Goal: Information Seeking & Learning: Learn about a topic

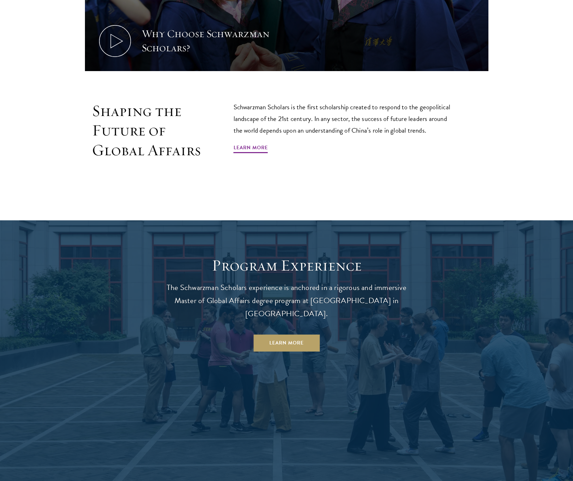
scroll to position [659, 0]
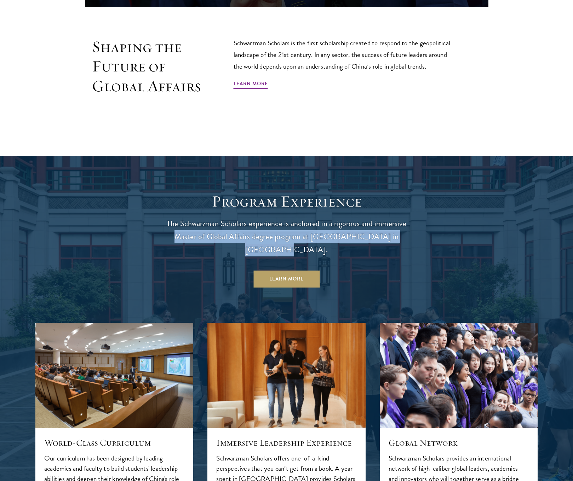
drag, startPoint x: 410, startPoint y: 237, endPoint x: 167, endPoint y: 239, distance: 242.8
click at [167, 239] on p "The Schwarzman Scholars experience is anchored in a rigorous and immersive Mast…" at bounding box center [286, 236] width 255 height 39
copy p "Master of Global Affairs degree program at Tsinghua University in Beijing."
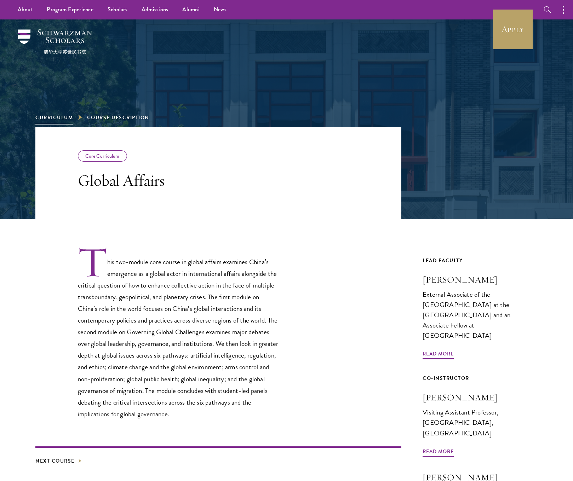
click at [59, 116] on link "Curriculum" at bounding box center [54, 117] width 38 height 7
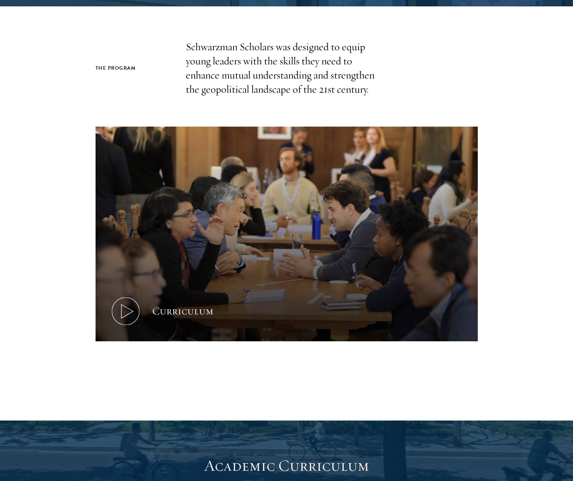
scroll to position [176, 0]
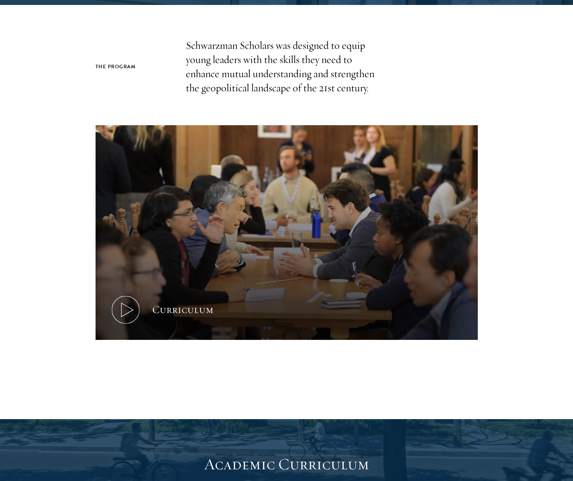
click at [196, 228] on button "Curriculum" at bounding box center [287, 232] width 382 height 215
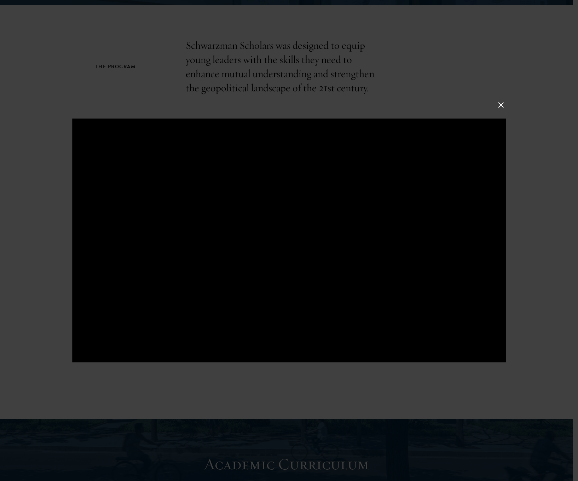
click at [500, 105] on button at bounding box center [501, 105] width 9 height 9
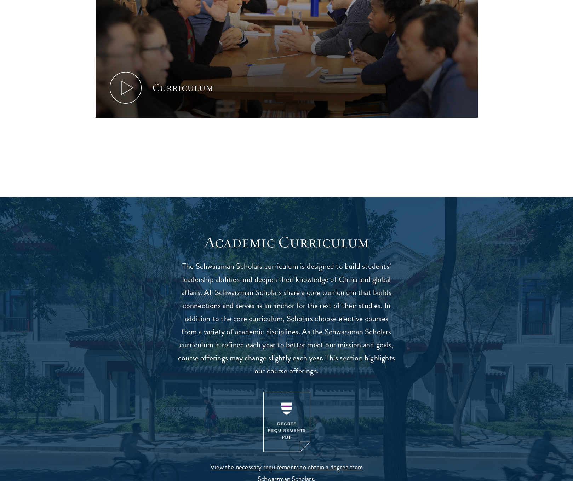
scroll to position [447, 0]
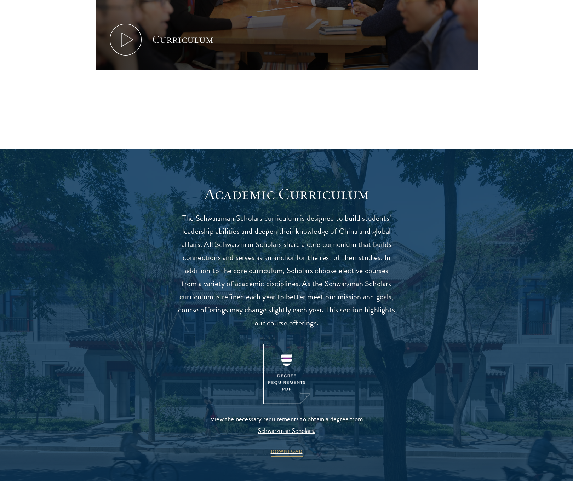
click at [291, 373] on img at bounding box center [286, 374] width 47 height 61
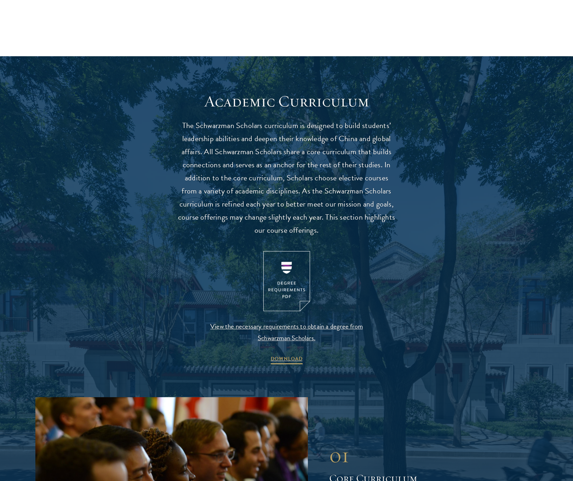
scroll to position [555, 0]
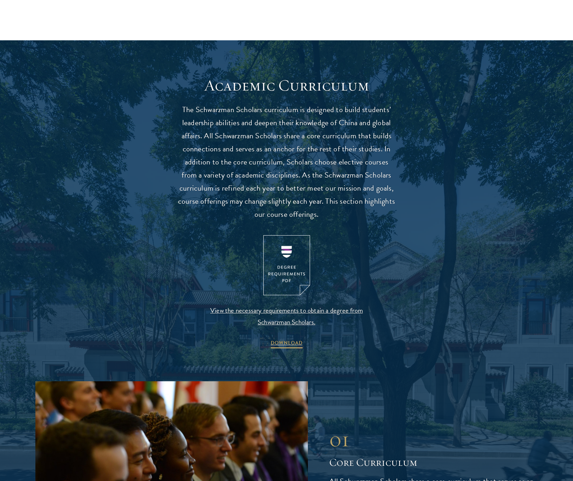
click at [305, 318] on span "View the necessary requirements to obtain a degree from Schwarzman Scholars." at bounding box center [286, 316] width 166 height 23
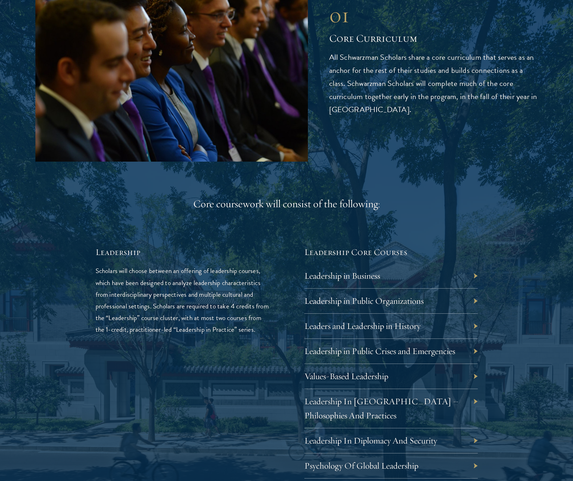
scroll to position [996, 0]
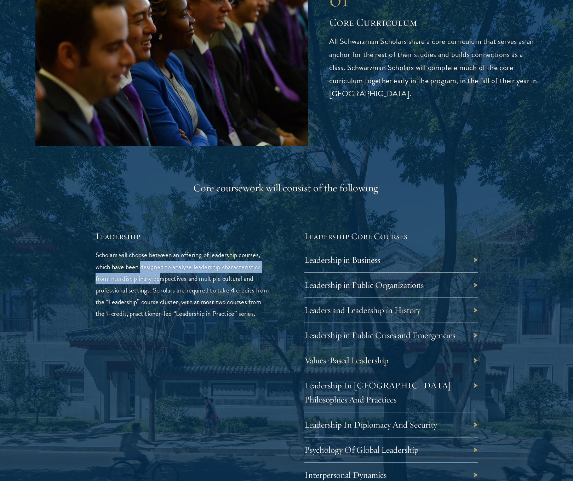
drag, startPoint x: 144, startPoint y: 257, endPoint x: 160, endPoint y: 270, distance: 20.5
click at [160, 270] on p "Scholars will choose between an offering of leadership courses, which have been…" at bounding box center [182, 284] width 173 height 70
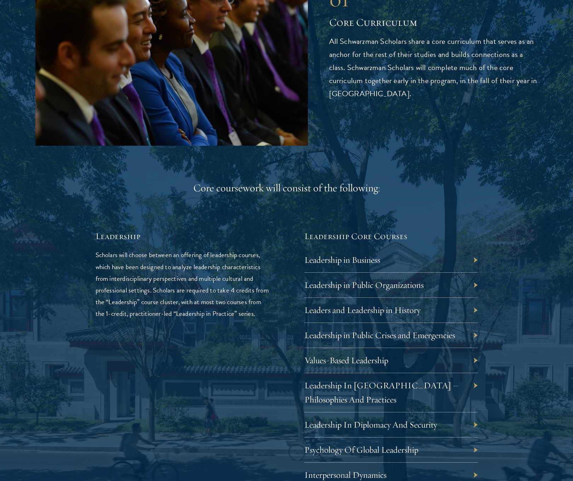
click at [178, 297] on p "Scholars will choose between an offering of leadership courses, which have been…" at bounding box center [182, 284] width 173 height 70
drag, startPoint x: 110, startPoint y: 309, endPoint x: 195, endPoint y: 309, distance: 84.9
click at [195, 309] on p "Scholars will choose between an offering of leadership courses, which have been…" at bounding box center [182, 284] width 173 height 70
click at [234, 310] on p "Scholars will choose between an offering of leadership courses, which have been…" at bounding box center [182, 284] width 173 height 70
click at [428, 251] on div "Leadership in Business" at bounding box center [390, 260] width 173 height 25
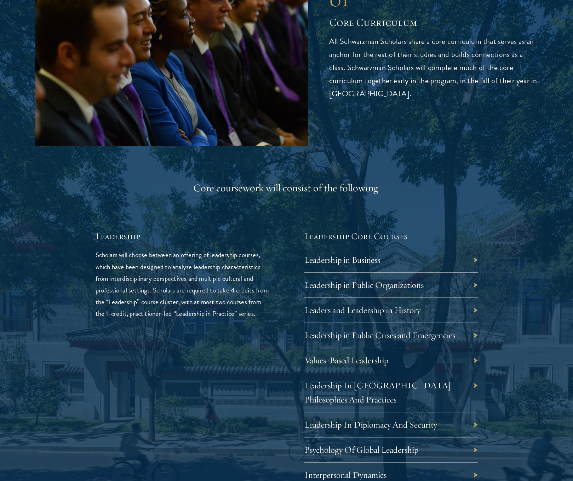
click at [437, 262] on div "Leadership in Business" at bounding box center [390, 260] width 173 height 25
click at [362, 257] on link "Leadership in Business" at bounding box center [348, 259] width 76 height 11
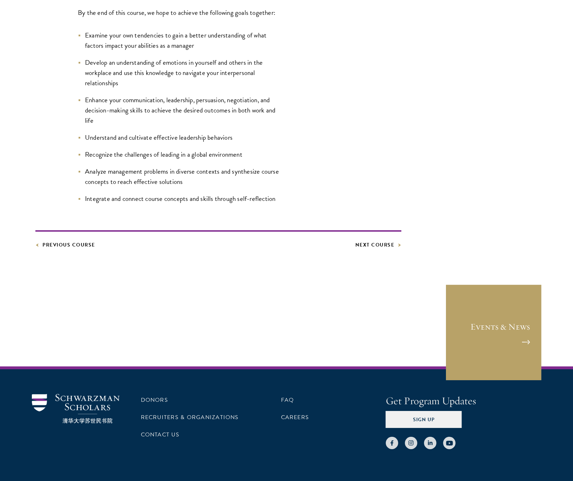
scroll to position [396, 0]
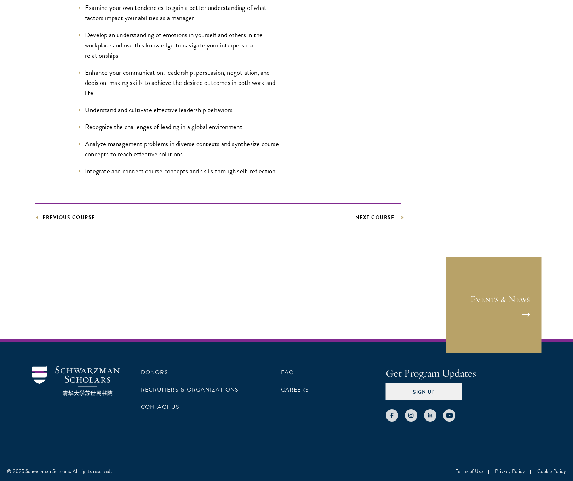
click at [378, 219] on link "Next Course" at bounding box center [378, 217] width 46 height 9
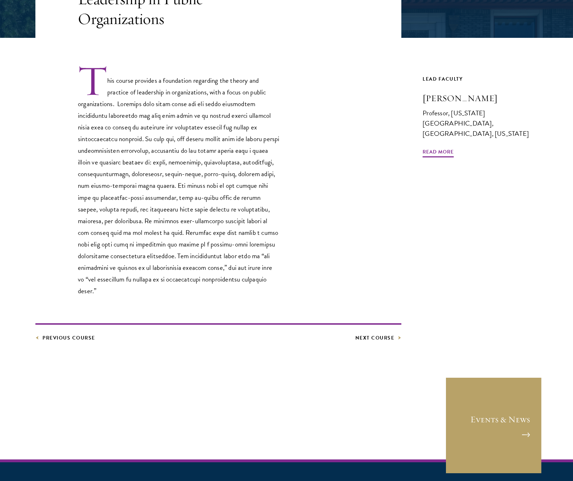
scroll to position [190, 0]
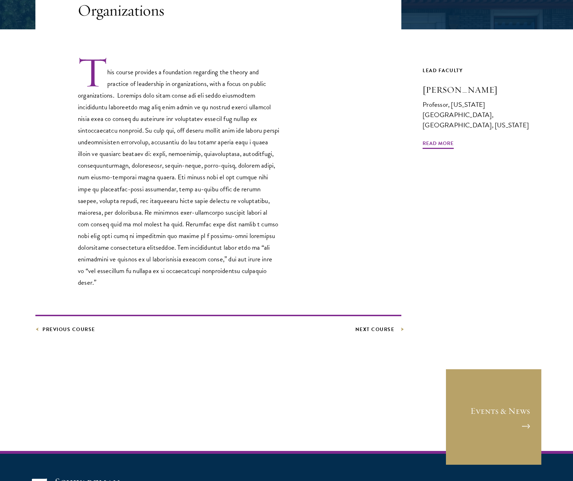
click at [378, 325] on link "Next Course" at bounding box center [378, 329] width 46 height 9
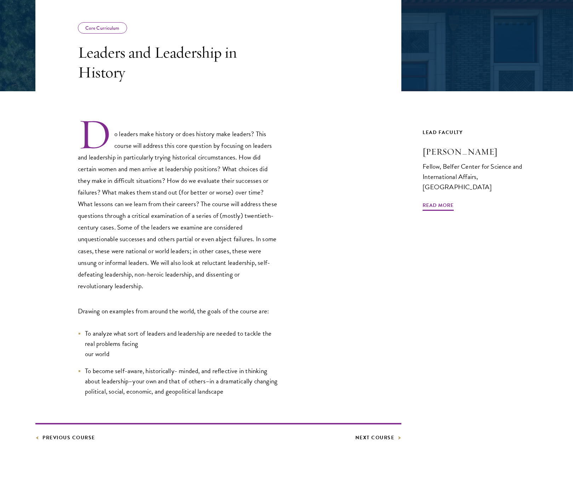
scroll to position [150, 0]
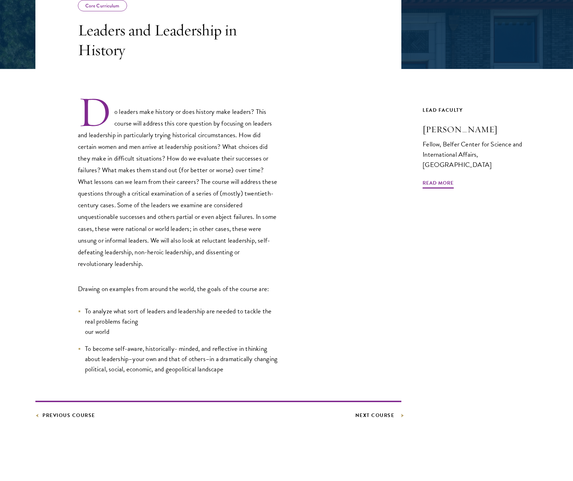
click at [386, 414] on link "Next Course" at bounding box center [378, 415] width 46 height 9
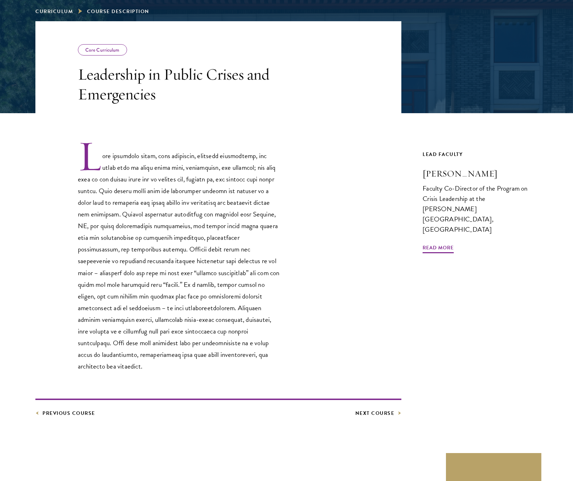
scroll to position [111, 0]
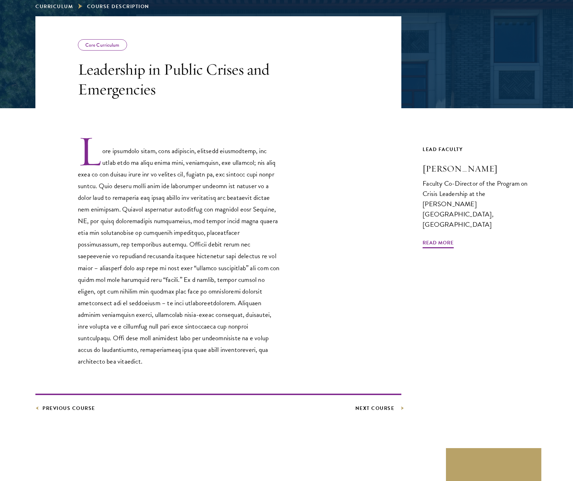
click at [389, 404] on link "Next Course" at bounding box center [378, 408] width 46 height 9
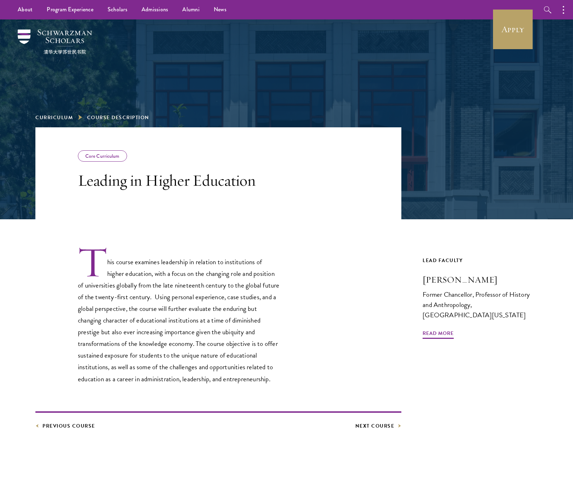
click at [187, 279] on p "This course examines leadership in relation to institutions of higher education…" at bounding box center [179, 315] width 202 height 139
drag, startPoint x: 150, startPoint y: 266, endPoint x: 179, endPoint y: 267, distance: 29.1
click at [179, 267] on p "This course examines leadership in relation to institutions of higher education…" at bounding box center [179, 315] width 202 height 139
click at [176, 272] on p "This course examines leadership in relation to institutions of higher education…" at bounding box center [179, 315] width 202 height 139
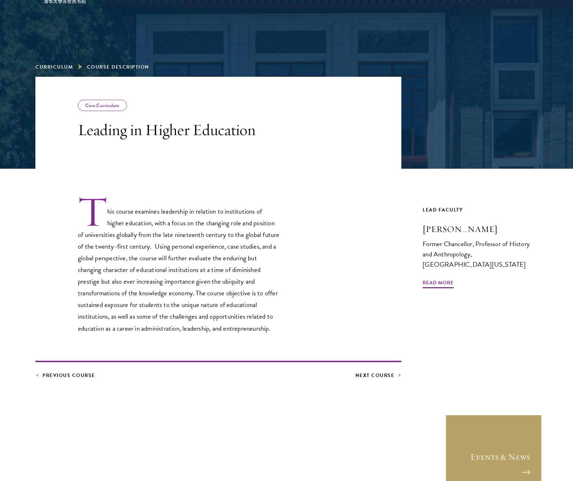
scroll to position [51, 0]
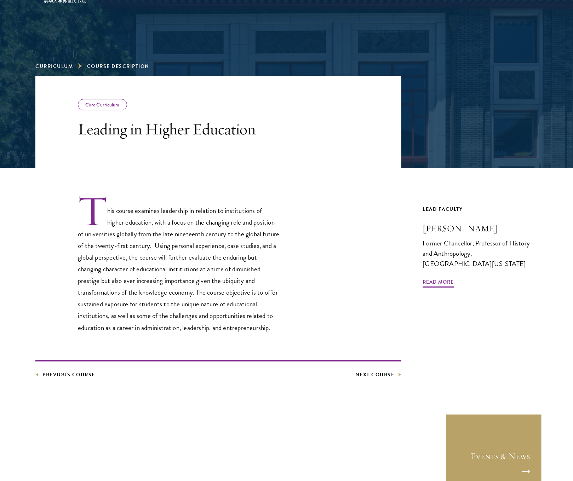
click at [385, 380] on article "Core Curriculum Leading in Higher Education This course examines leadership in …" at bounding box center [286, 268] width 573 height 385
click at [383, 375] on link "Next Course" at bounding box center [378, 375] width 46 height 9
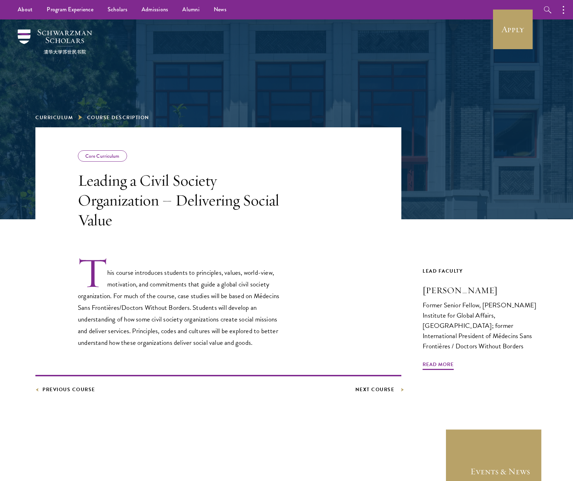
click at [385, 391] on link "Next Course" at bounding box center [378, 389] width 46 height 9
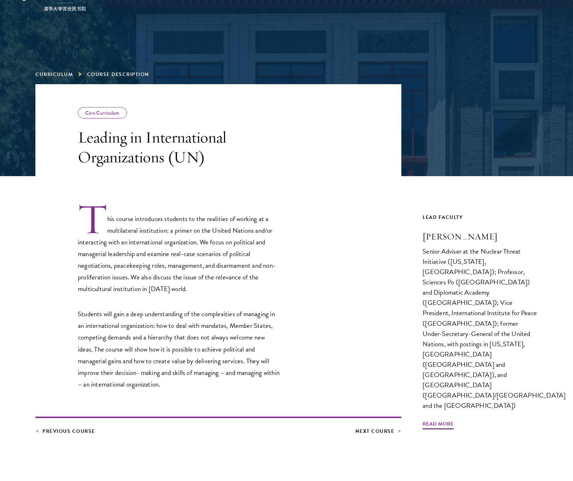
scroll to position [45, 0]
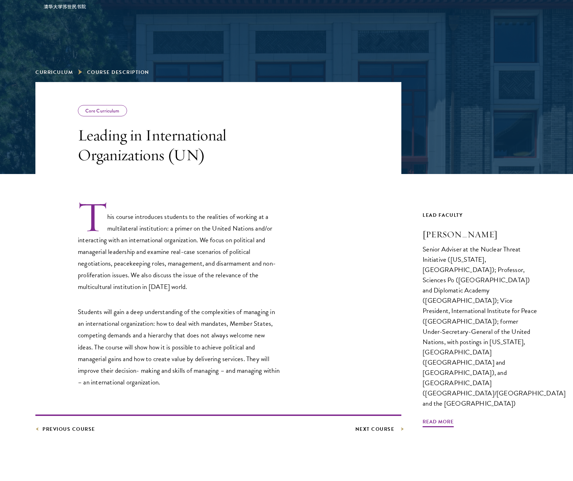
click at [388, 433] on link "Next Course" at bounding box center [378, 429] width 46 height 9
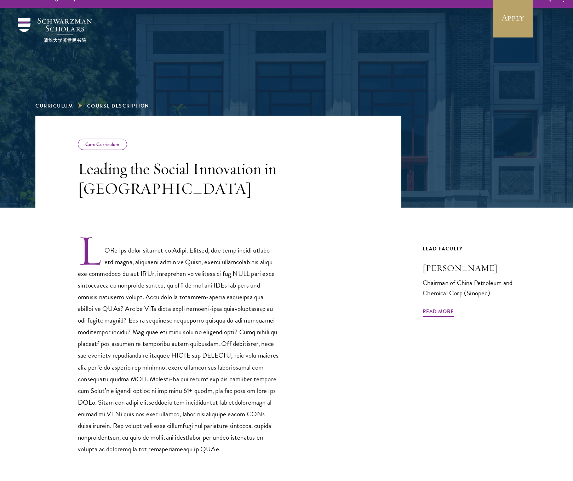
scroll to position [52, 0]
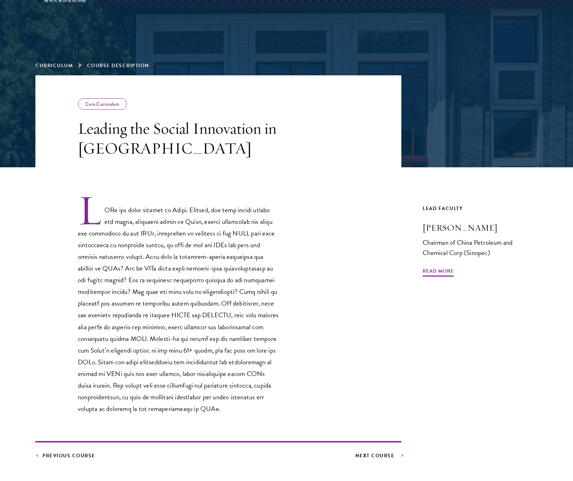
click at [371, 458] on link "Next Course" at bounding box center [378, 456] width 46 height 9
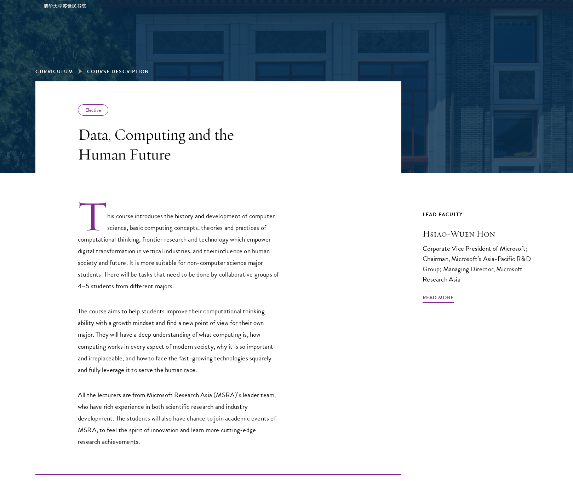
scroll to position [71, 0]
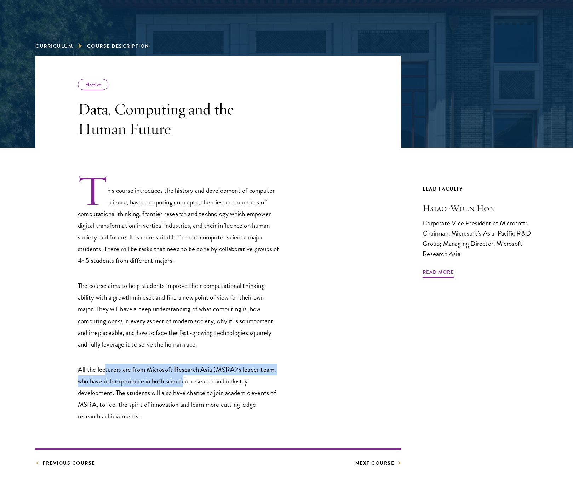
drag, startPoint x: 105, startPoint y: 369, endPoint x: 184, endPoint y: 375, distance: 78.8
click at [184, 375] on p "All the lecturers are from Microsoft Research Asia (MSRA)’s leader team, who ha…" at bounding box center [179, 393] width 202 height 58
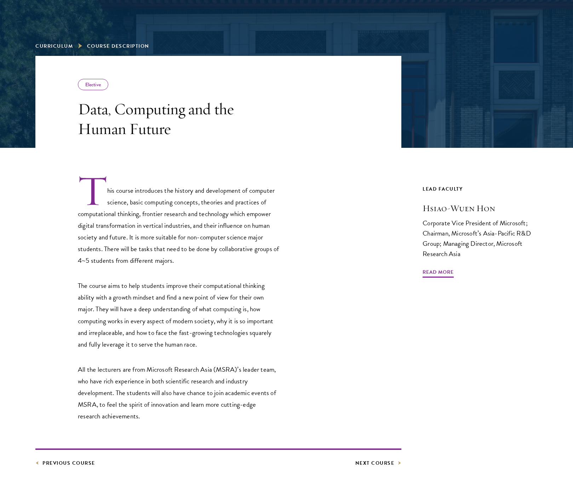
click at [206, 400] on p "All the lecturers are from Microsoft Research Asia (MSRA)’s leader team, who ha…" at bounding box center [179, 393] width 202 height 58
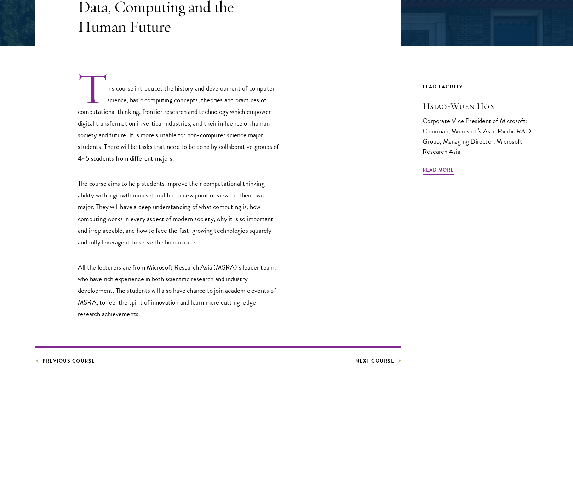
scroll to position [206, 0]
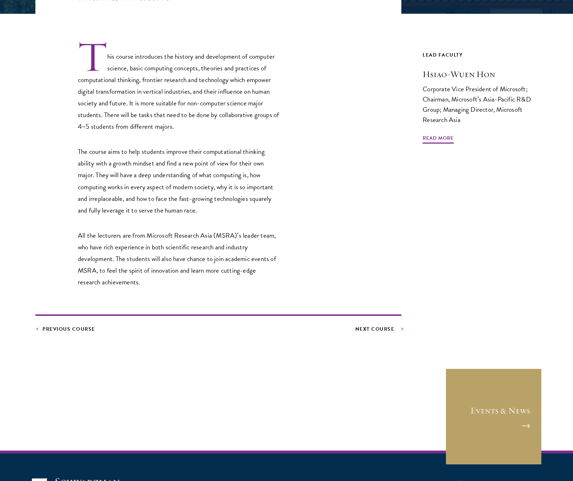
click at [371, 332] on link "Next Course" at bounding box center [378, 329] width 46 height 9
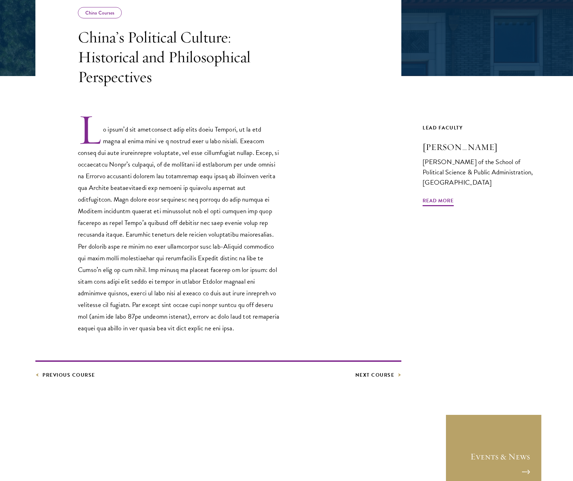
scroll to position [188, 0]
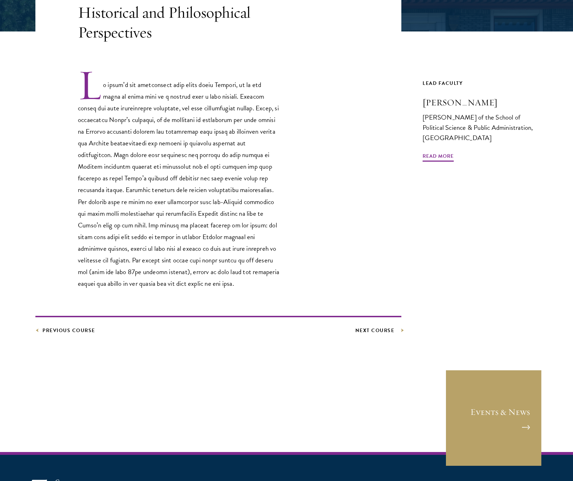
click at [379, 331] on link "Next Course" at bounding box center [378, 330] width 46 height 9
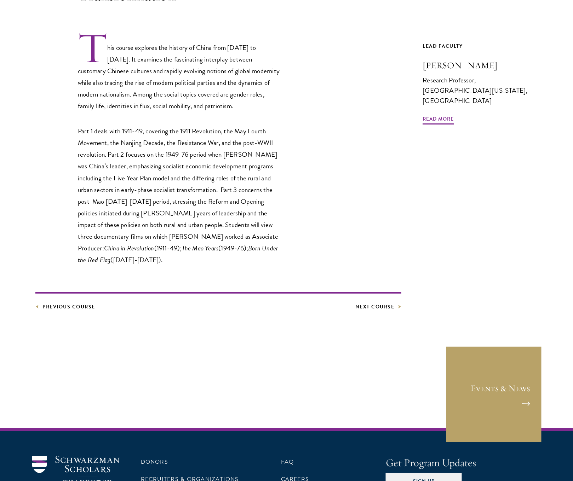
scroll to position [251, 0]
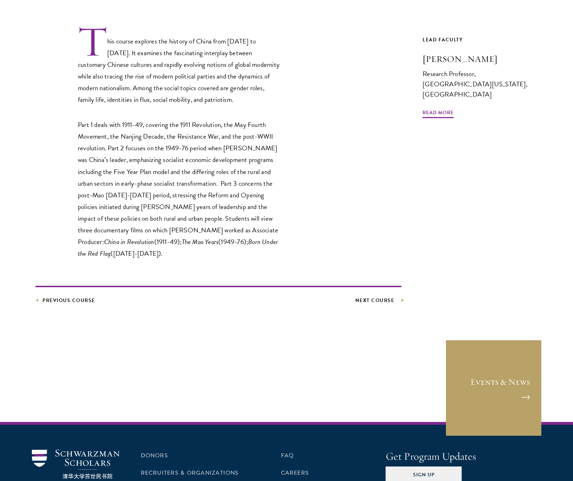
click at [389, 296] on link "Next Course" at bounding box center [378, 300] width 46 height 9
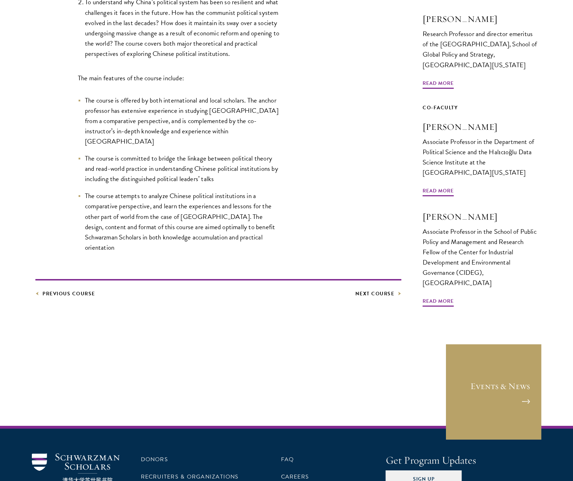
scroll to position [367, 0]
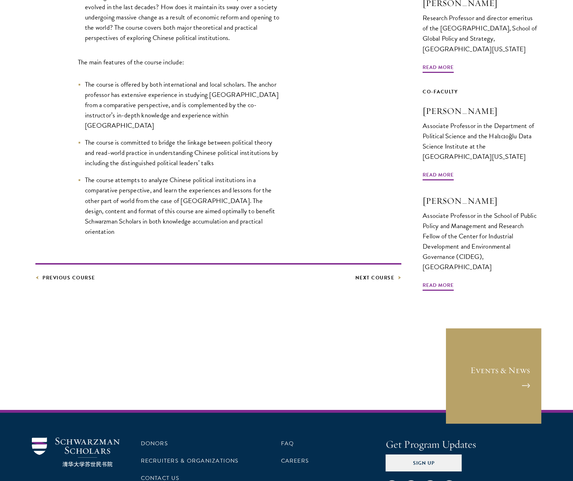
click at [368, 267] on div "Chinese political institutions course has two objectives: To understand the pol…" at bounding box center [218, 73] width 366 height 440
click at [370, 274] on link "Next Course" at bounding box center [378, 278] width 46 height 9
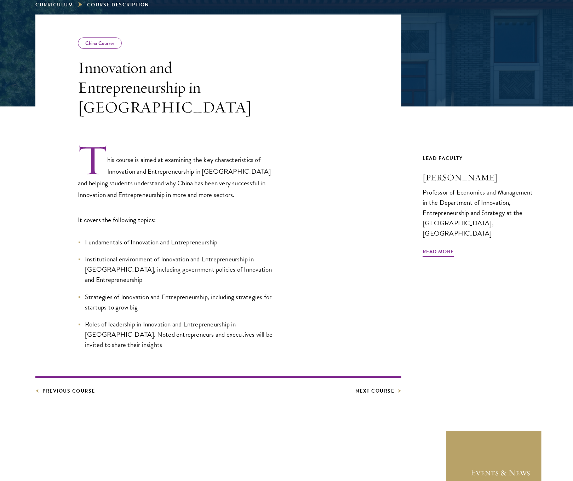
scroll to position [119, 0]
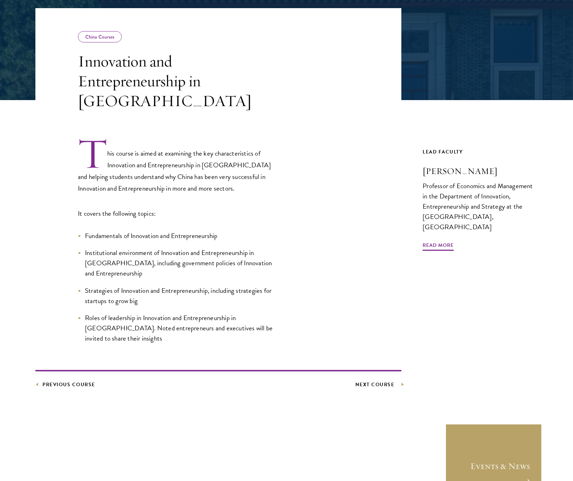
click at [383, 380] on link "Next Course" at bounding box center [378, 384] width 46 height 9
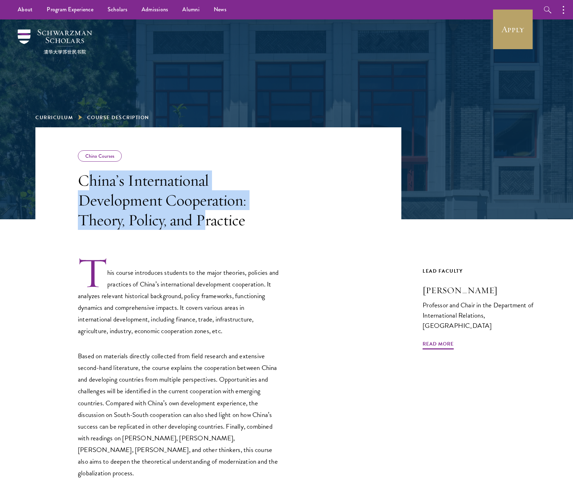
drag, startPoint x: 89, startPoint y: 188, endPoint x: 205, endPoint y: 220, distance: 120.5
click at [205, 220] on h3 "China’s International Development Cooperation: Theory, Policy, and Practice" at bounding box center [179, 200] width 202 height 59
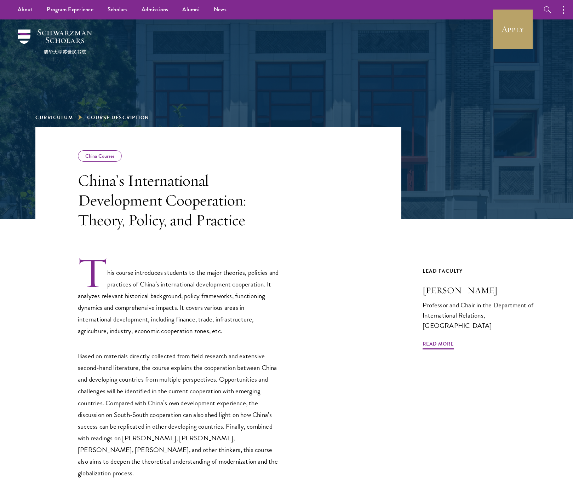
click at [233, 226] on h3 "China’s International Development Cooperation: Theory, Policy, and Practice" at bounding box center [179, 200] width 202 height 59
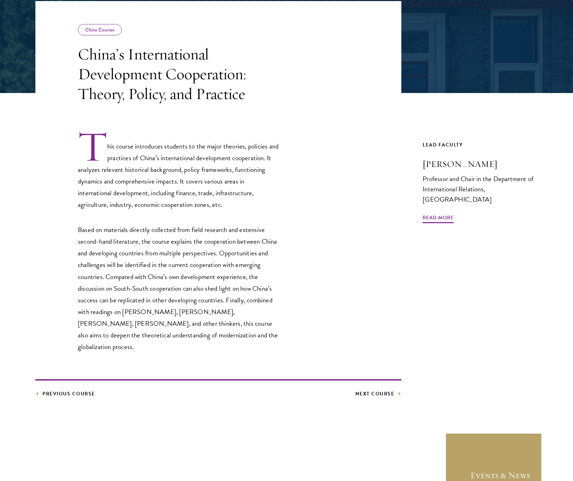
scroll to position [127, 0]
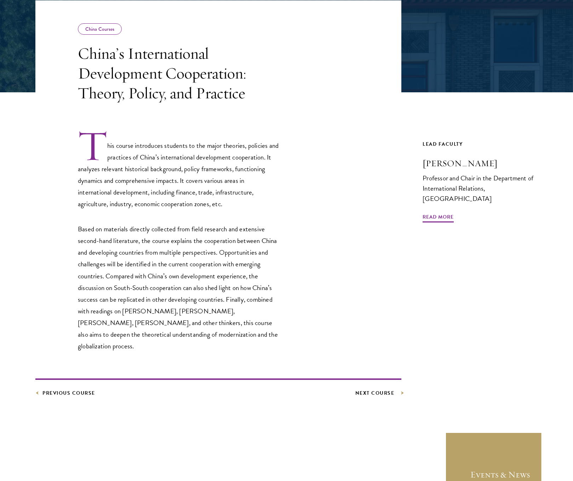
click at [388, 389] on link "Next Course" at bounding box center [378, 393] width 46 height 9
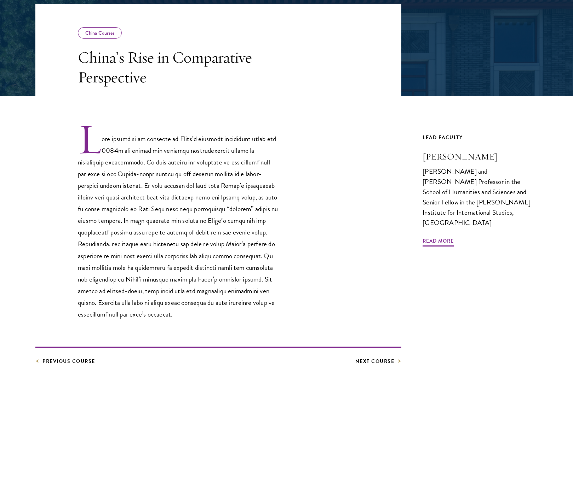
scroll to position [146, 0]
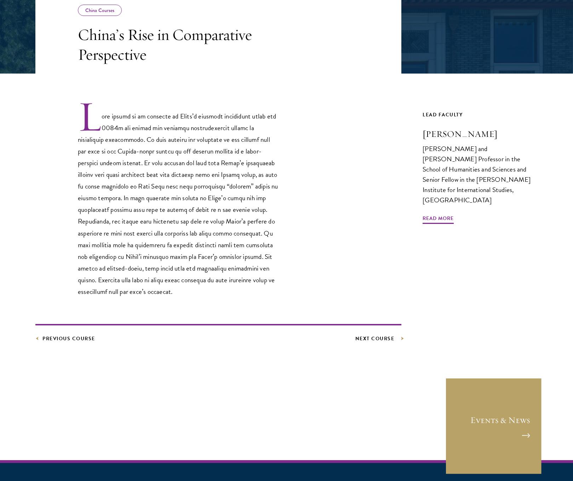
click at [389, 341] on link "Next Course" at bounding box center [378, 338] width 46 height 9
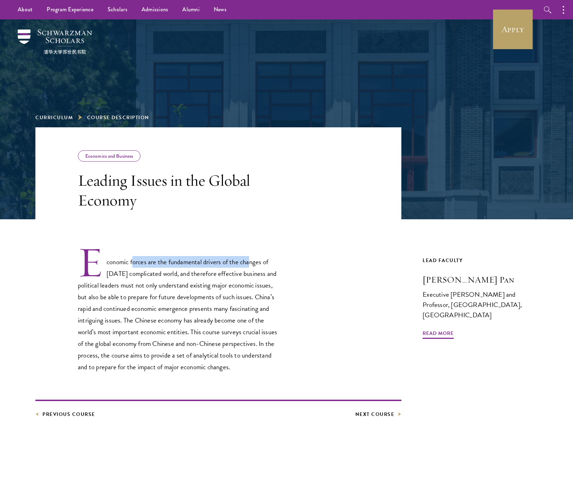
drag, startPoint x: 137, startPoint y: 264, endPoint x: 254, endPoint y: 263, distance: 117.5
click at [254, 263] on p "Economic forces are the fundamental drivers of the changes of today’s complicat…" at bounding box center [179, 309] width 202 height 127
click at [194, 283] on p "Economic forces are the fundamental drivers of the changes of today’s complicat…" at bounding box center [179, 309] width 202 height 127
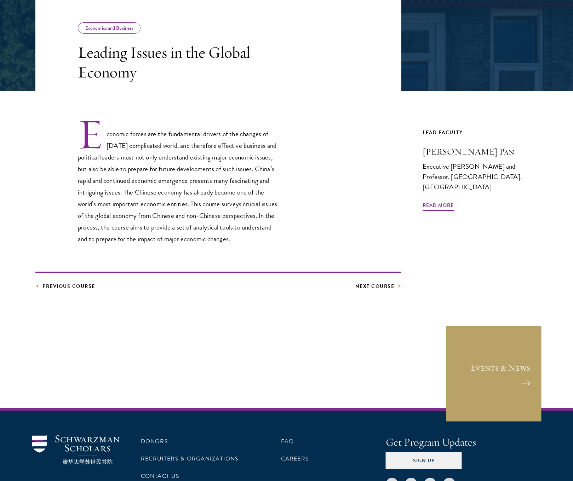
scroll to position [129, 0]
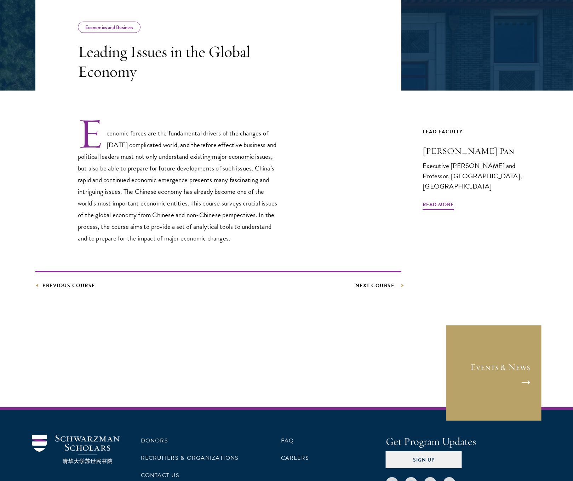
click at [379, 289] on link "Next Course" at bounding box center [378, 285] width 46 height 9
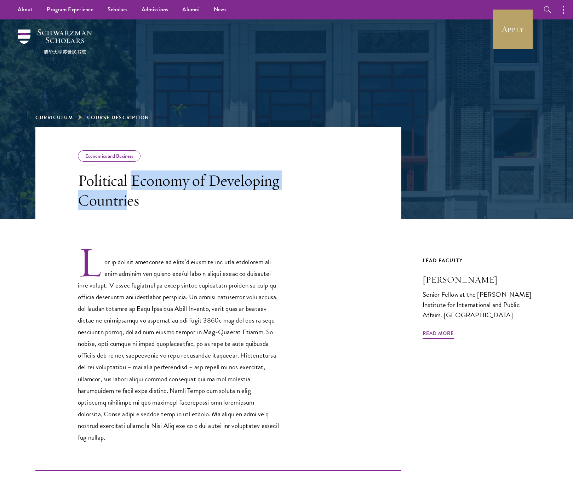
drag, startPoint x: 130, startPoint y: 182, endPoint x: 130, endPoint y: 197, distance: 15.2
click at [130, 197] on h3 "Political Economy of Developing Countries" at bounding box center [179, 191] width 202 height 40
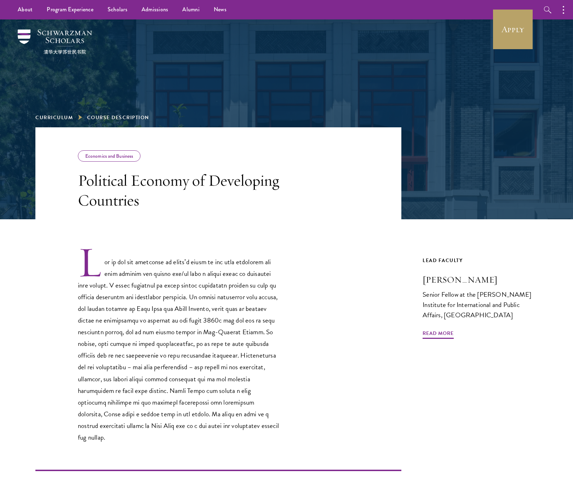
click at [160, 214] on header "Economics and Business Political Economy of Developing Countries" at bounding box center [218, 173] width 366 height 92
drag, startPoint x: 167, startPoint y: 266, endPoint x: 210, endPoint y: 270, distance: 43.1
click at [210, 270] on p at bounding box center [179, 344] width 202 height 197
click at [199, 281] on p at bounding box center [179, 344] width 202 height 197
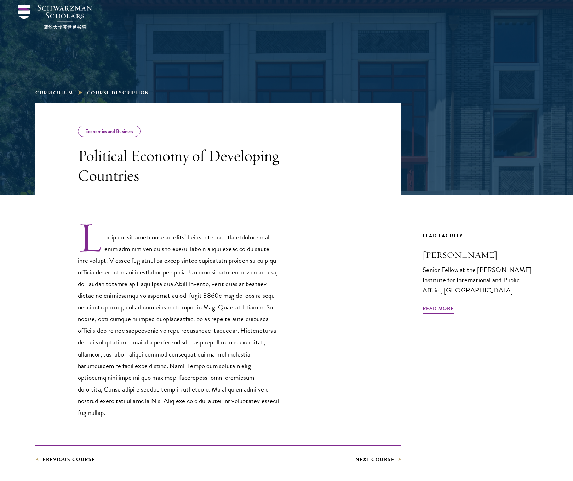
scroll to position [28, 0]
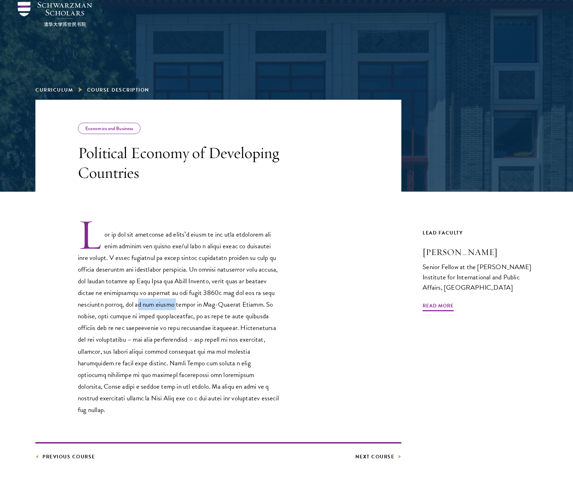
drag, startPoint x: 191, startPoint y: 306, endPoint x: 225, endPoint y: 308, distance: 33.3
click at [225, 308] on p at bounding box center [179, 316] width 202 height 197
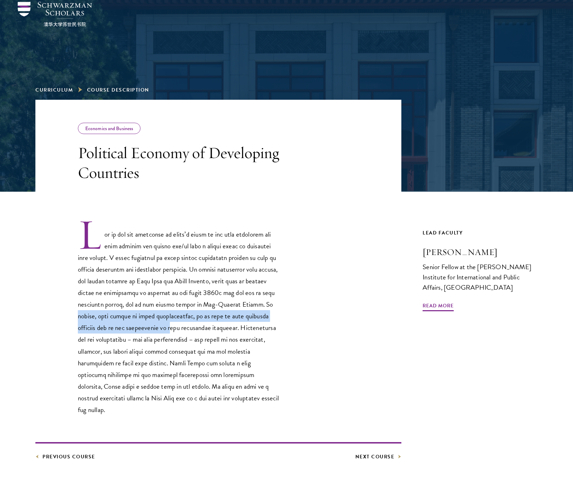
drag, startPoint x: 130, startPoint y: 319, endPoint x: 219, endPoint y: 326, distance: 89.5
click at [219, 326] on p at bounding box center [179, 316] width 202 height 197
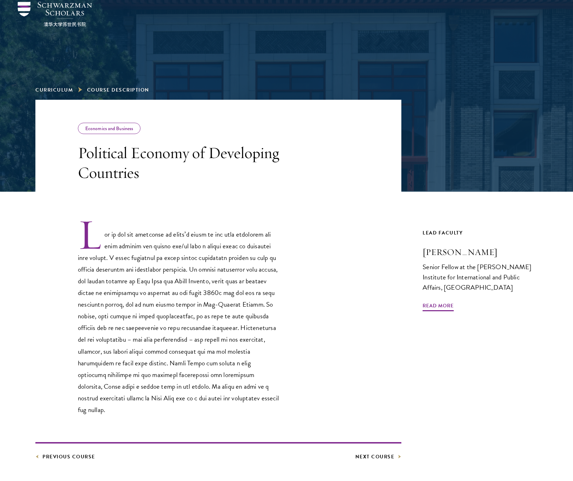
click at [264, 340] on p at bounding box center [179, 316] width 202 height 197
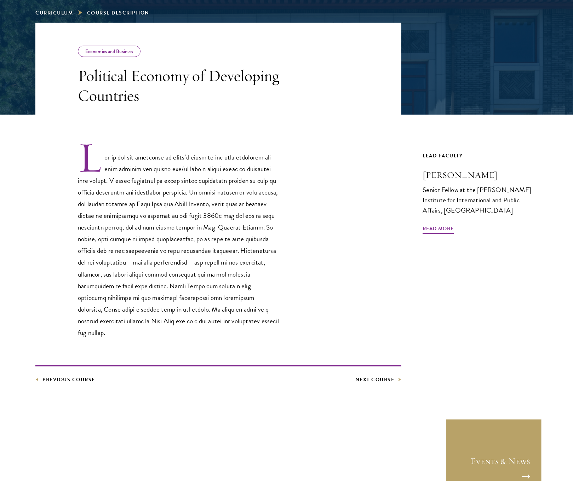
scroll to position [127, 0]
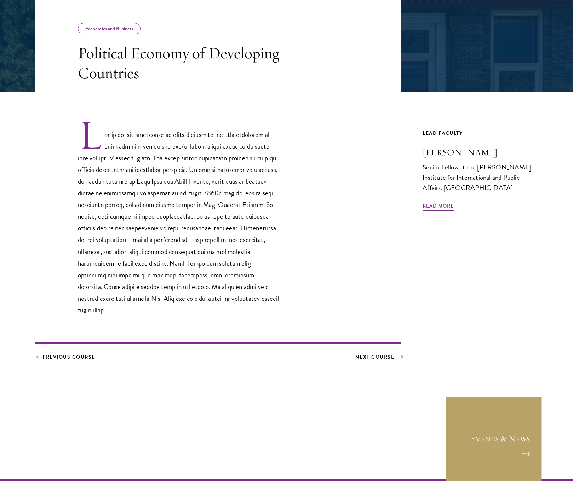
click at [377, 354] on link "Next Course" at bounding box center [378, 357] width 46 height 9
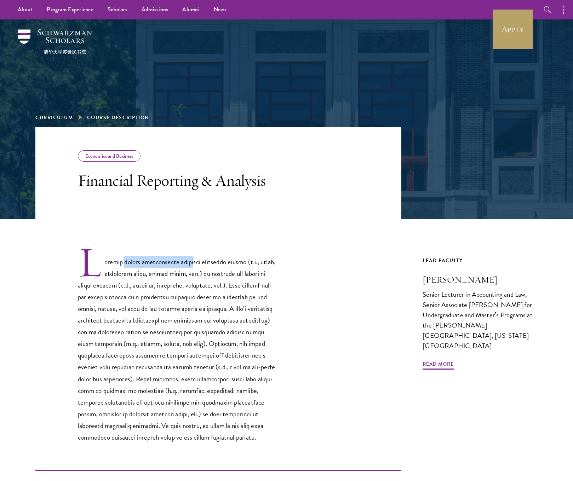
drag, startPoint x: 132, startPoint y: 262, endPoint x: 199, endPoint y: 265, distance: 67.3
click at [199, 265] on p at bounding box center [179, 344] width 202 height 197
click at [239, 270] on p at bounding box center [179, 344] width 202 height 197
drag, startPoint x: 146, startPoint y: 274, endPoint x: 174, endPoint y: 276, distance: 28.4
click at [173, 276] on p at bounding box center [179, 344] width 202 height 197
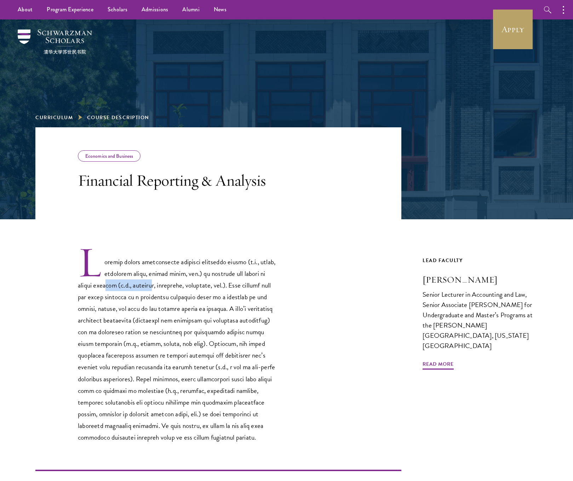
drag, startPoint x: 112, startPoint y: 287, endPoint x: 154, endPoint y: 290, distance: 41.9
click at [154, 290] on p at bounding box center [179, 344] width 202 height 197
click at [252, 296] on p at bounding box center [179, 344] width 202 height 197
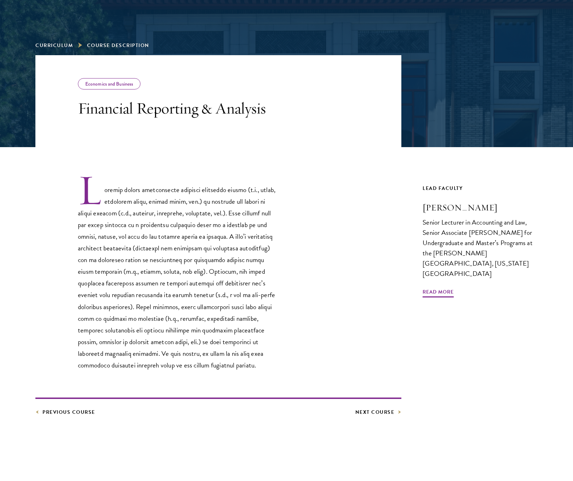
scroll to position [124, 0]
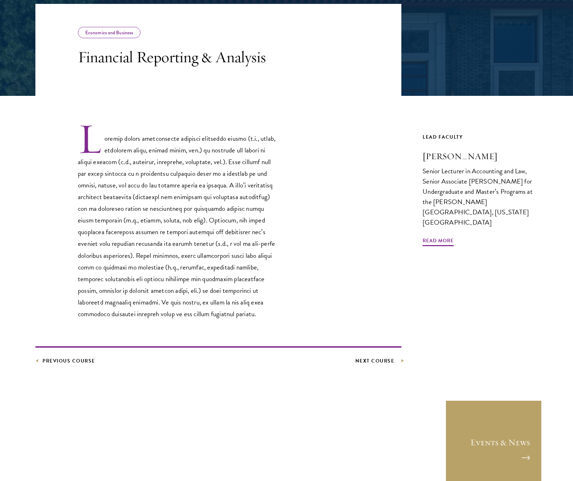
click at [376, 358] on link "Next Course" at bounding box center [378, 361] width 46 height 9
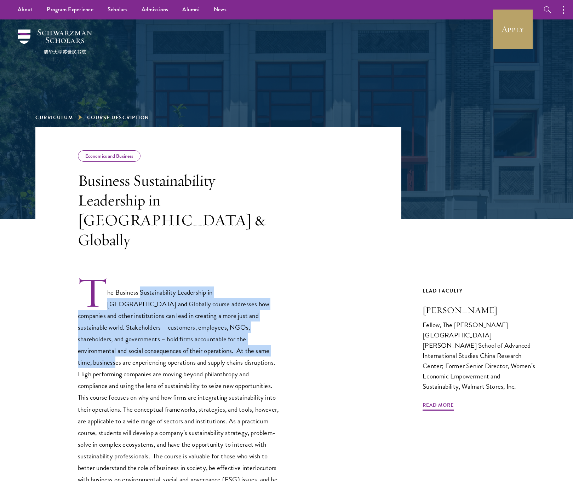
drag, startPoint x: 143, startPoint y: 266, endPoint x: 184, endPoint y: 314, distance: 62.5
click at [184, 314] on p "The Business Sustainability Leadership in China and Globally course addresses h…" at bounding box center [179, 392] width 202 height 233
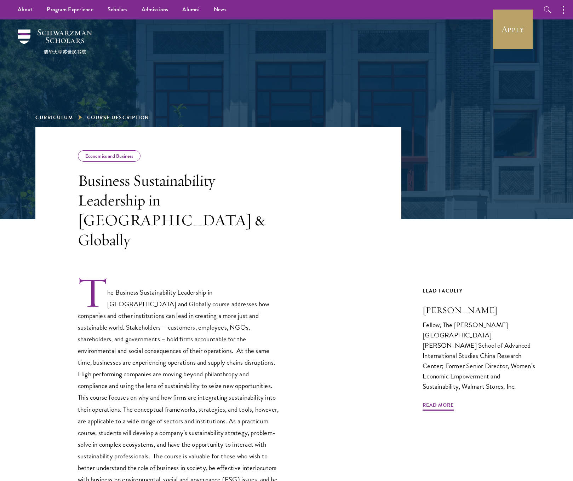
click at [217, 327] on p "The Business Sustainability Leadership in China and Globally course addresses h…" at bounding box center [179, 392] width 202 height 233
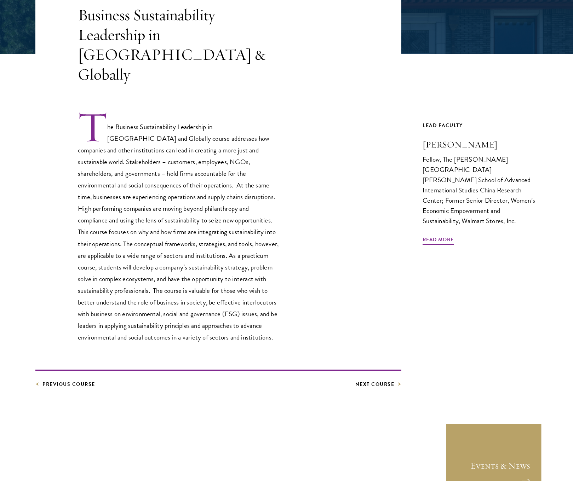
scroll to position [178, 0]
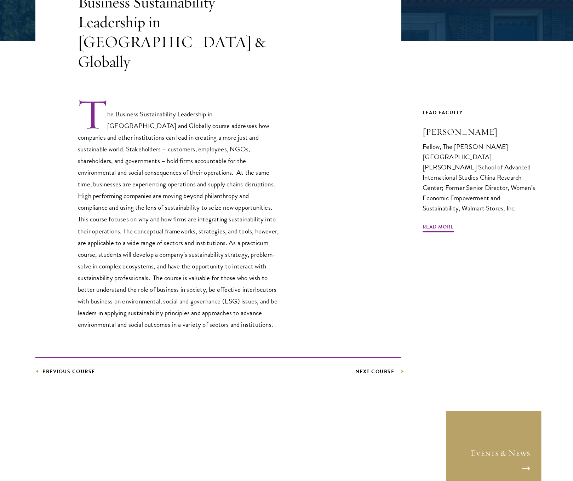
click at [377, 367] on link "Next Course" at bounding box center [378, 371] width 46 height 9
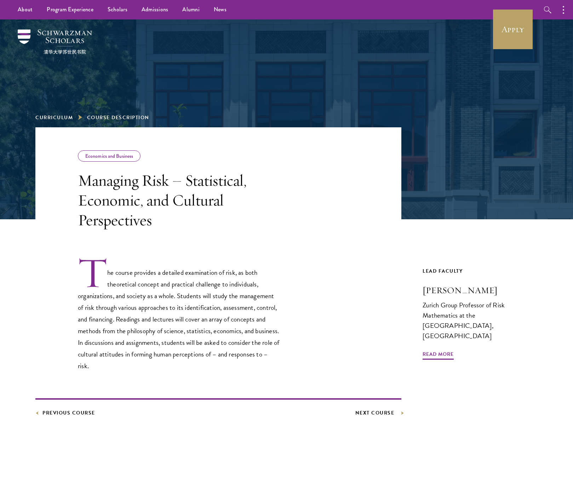
click at [381, 411] on link "Next Course" at bounding box center [378, 413] width 46 height 9
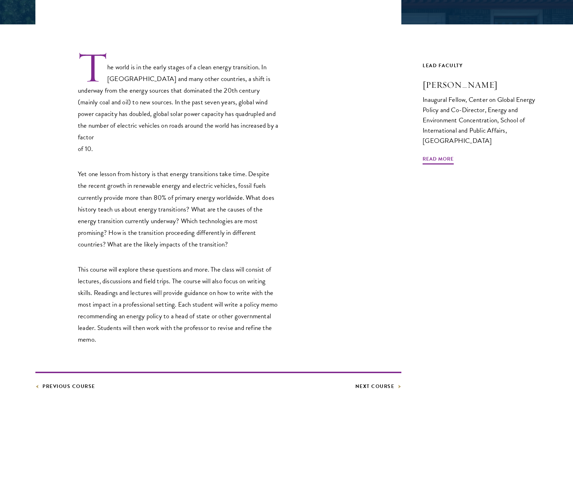
scroll to position [221, 0]
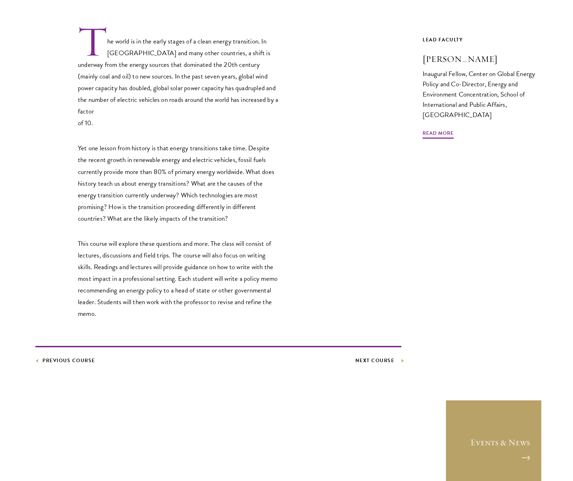
click at [383, 356] on link "Next Course" at bounding box center [378, 360] width 46 height 9
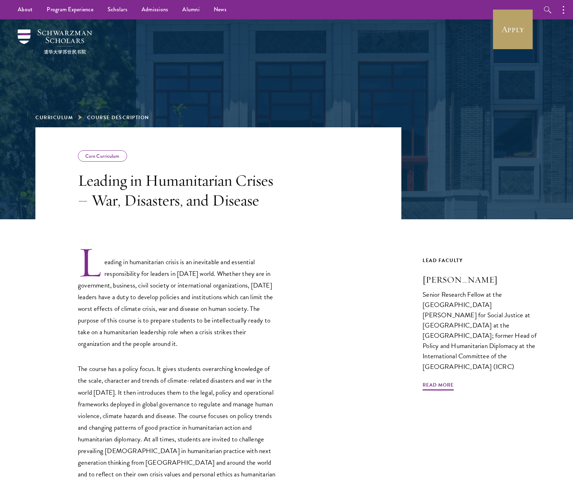
drag, startPoint x: 130, startPoint y: 265, endPoint x: 242, endPoint y: 353, distance: 142.4
click at [230, 346] on p "Leading in humanitarian crisis is an inevitable and essential responsibility fo…" at bounding box center [179, 298] width 202 height 104
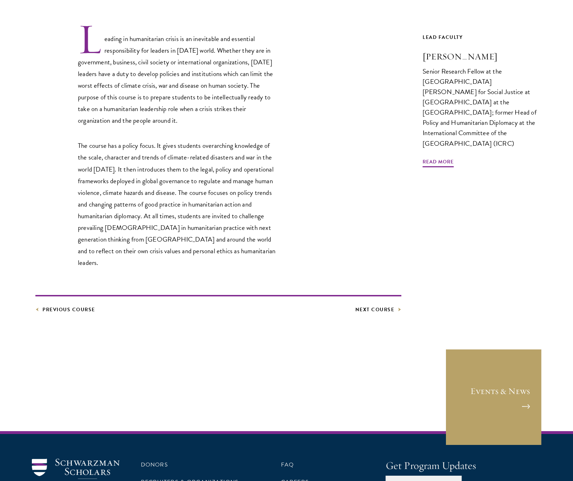
scroll to position [287, 0]
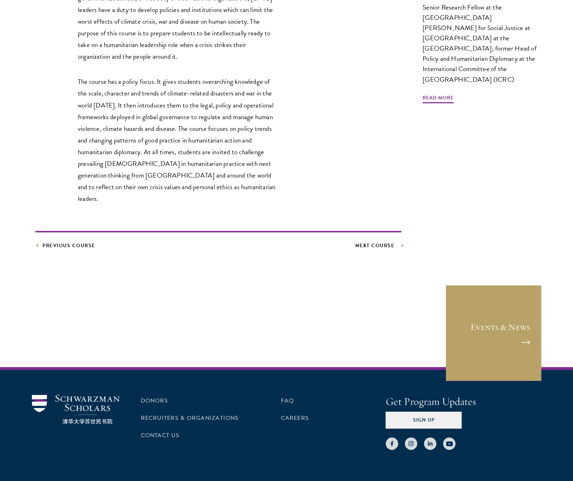
click at [386, 241] on link "Next Course" at bounding box center [378, 245] width 46 height 9
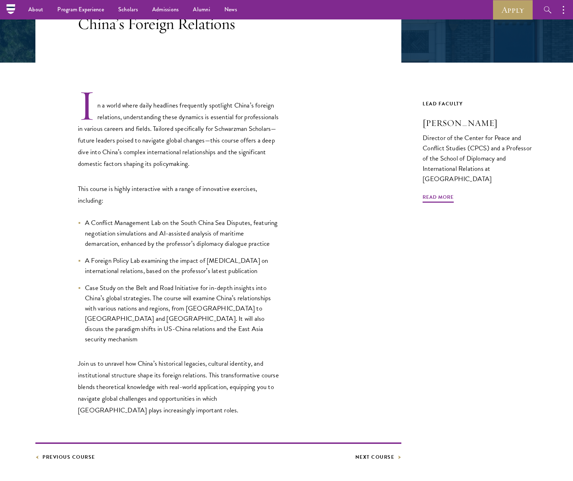
scroll to position [156, 0]
drag, startPoint x: 119, startPoint y: 223, endPoint x: 171, endPoint y: 222, distance: 52.7
click at [155, 222] on span "A Conflict Management Lab on the South China Sea Disputes, featuring negotiatio…" at bounding box center [181, 233] width 193 height 31
drag, startPoint x: 133, startPoint y: 234, endPoint x: 189, endPoint y: 237, distance: 56.0
click at [189, 237] on span "A Conflict Management Lab on the South China Sea Disputes, featuring negotiatio…" at bounding box center [181, 233] width 193 height 31
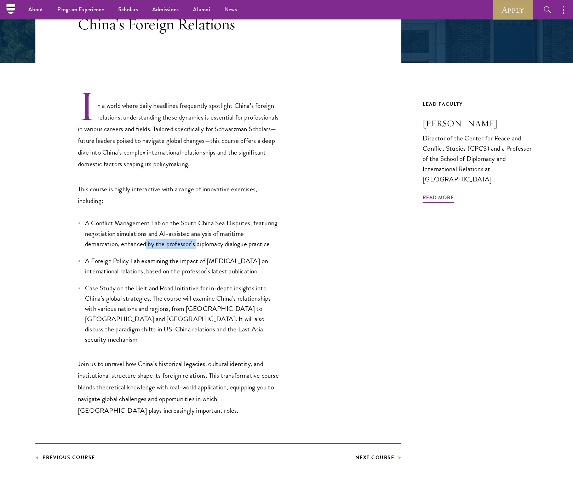
drag, startPoint x: 147, startPoint y: 246, endPoint x: 199, endPoint y: 248, distance: 52.8
click at [199, 248] on span "A Conflict Management Lab on the South China Sea Disputes, featuring negotiatio…" at bounding box center [181, 233] width 193 height 31
drag, startPoint x: 143, startPoint y: 263, endPoint x: 187, endPoint y: 263, distance: 43.9
click at [187, 263] on span "A Foreign Policy Lab examining the impact of COVID-19 on international relation…" at bounding box center [176, 266] width 183 height 21
drag, startPoint x: 153, startPoint y: 270, endPoint x: 186, endPoint y: 269, distance: 32.9
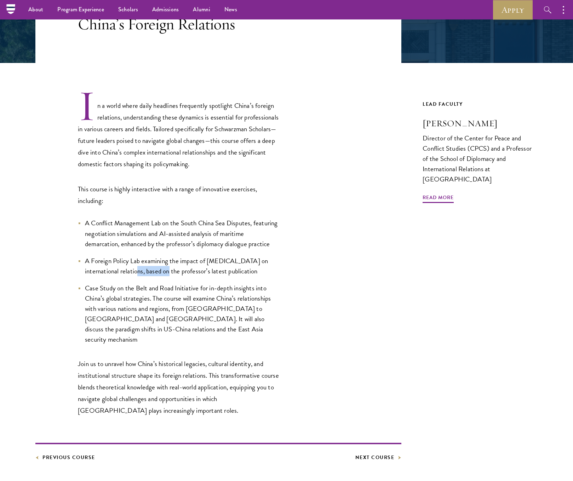
click at [186, 269] on span "A Foreign Policy Lab examining the impact of COVID-19 on international relation…" at bounding box center [176, 266] width 183 height 21
drag, startPoint x: 144, startPoint y: 289, endPoint x: 171, endPoint y: 289, distance: 26.2
click at [171, 289] on span "Case Study on the Belt and Road Initiative for in-depth insights into China’s g…" at bounding box center [178, 314] width 186 height 62
drag, startPoint x: 139, startPoint y: 300, endPoint x: 200, endPoint y: 300, distance: 61.2
click at [200, 300] on span "Case Study on the Belt and Road Initiative for in-depth insights into China’s g…" at bounding box center [178, 314] width 186 height 62
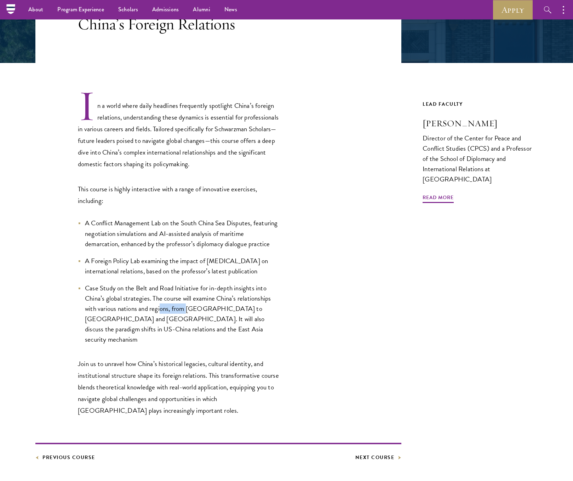
drag, startPoint x: 161, startPoint y: 310, endPoint x: 185, endPoint y: 313, distance: 23.8
click at [187, 312] on span "Case Study on the Belt and Road Initiative for in-depth insights into China’s g…" at bounding box center [178, 314] width 186 height 62
drag, startPoint x: 159, startPoint y: 319, endPoint x: 182, endPoint y: 322, distance: 23.2
click at [182, 322] on span "Case Study on the Belt and Road Initiative for in-depth insights into China’s g…" at bounding box center [178, 314] width 186 height 62
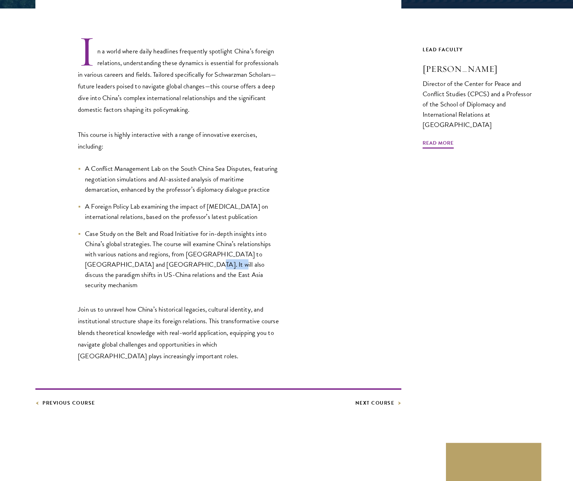
scroll to position [294, 0]
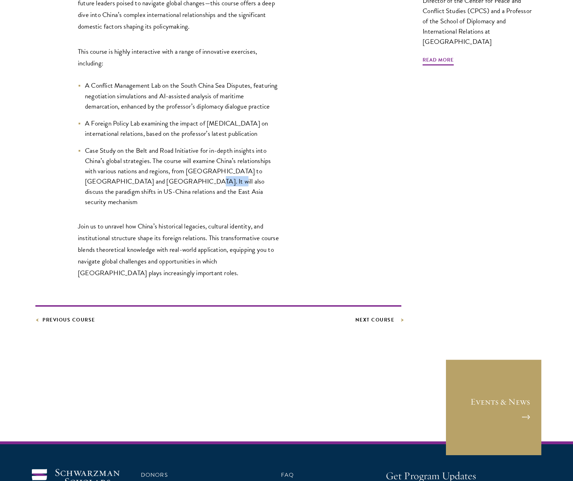
click at [376, 316] on link "Next Course" at bounding box center [378, 320] width 46 height 9
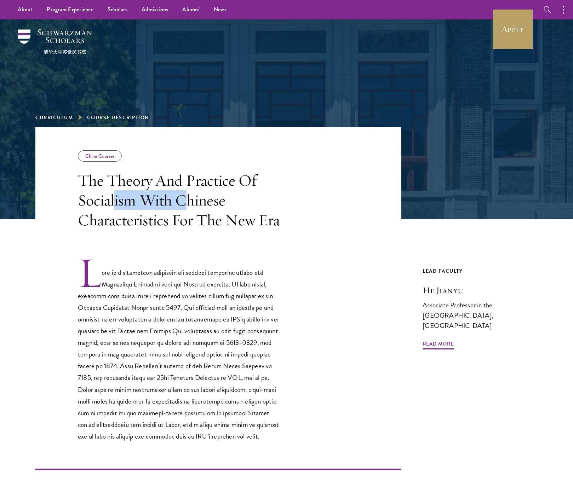
drag, startPoint x: 113, startPoint y: 204, endPoint x: 188, endPoint y: 207, distance: 74.7
click at [188, 207] on h3 "The Theory And Practice Of Socialism With Chinese Characteristics For The New E…" at bounding box center [179, 200] width 202 height 59
drag, startPoint x: 133, startPoint y: 224, endPoint x: 206, endPoint y: 225, distance: 72.6
click at [206, 225] on h3 "The Theory And Practice Of Socialism With Chinese Characteristics For The New E…" at bounding box center [179, 200] width 202 height 59
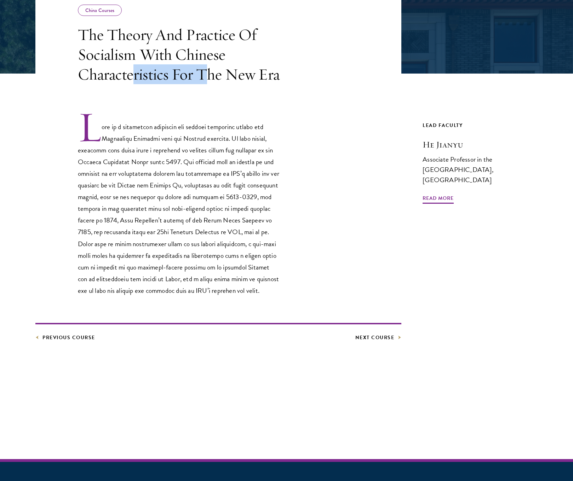
scroll to position [175, 0]
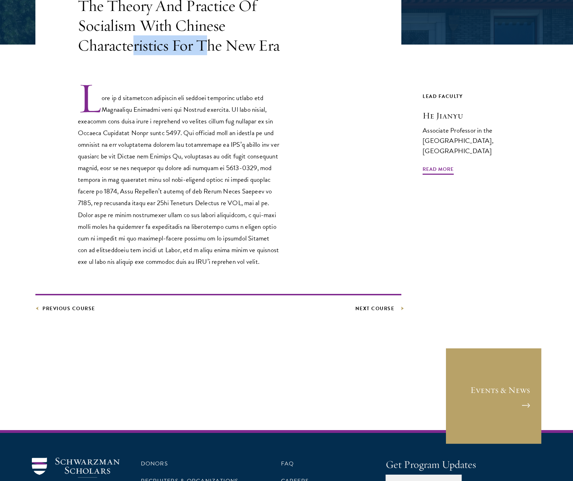
click at [390, 313] on link "Next Course" at bounding box center [378, 308] width 46 height 9
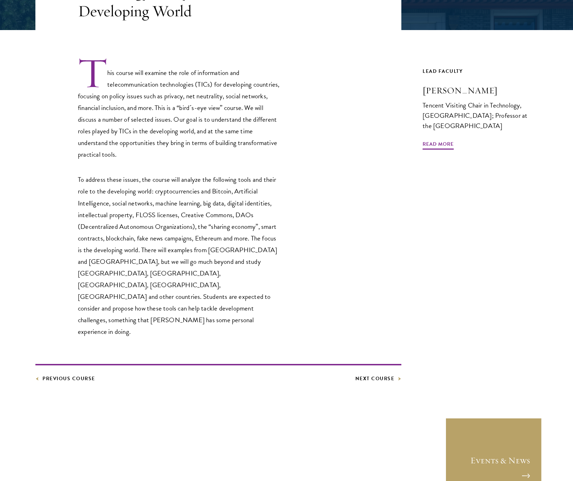
scroll to position [196, 0]
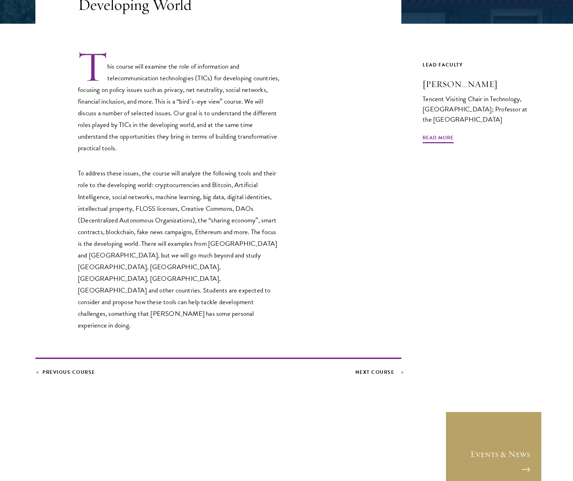
click at [371, 368] on link "Next Course" at bounding box center [378, 372] width 46 height 9
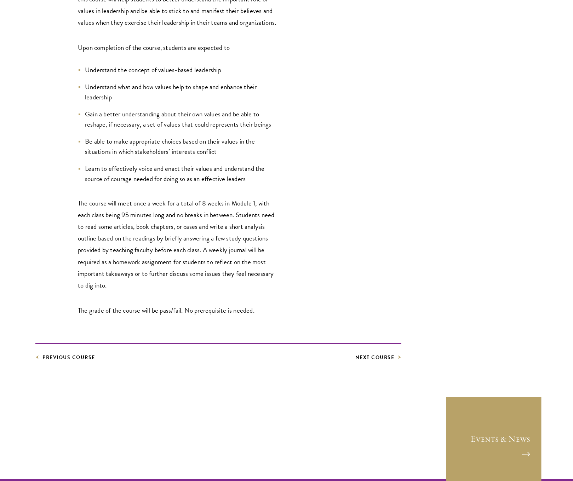
scroll to position [386, 0]
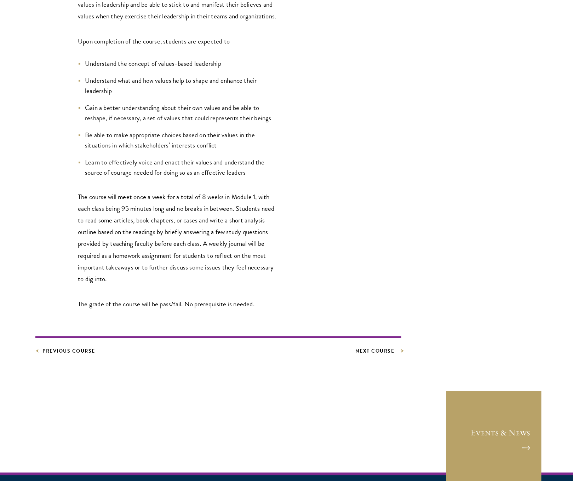
click at [381, 355] on link "Next Course" at bounding box center [378, 351] width 46 height 9
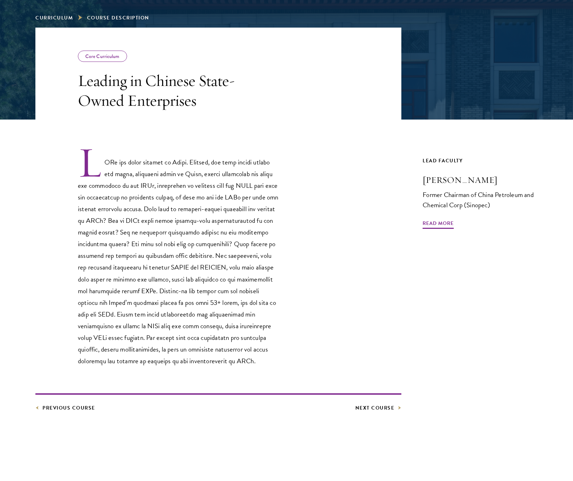
scroll to position [177, 0]
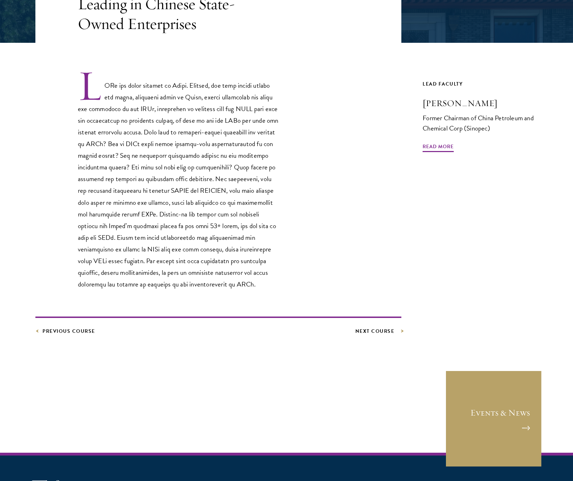
click at [360, 333] on link "Next Course" at bounding box center [378, 331] width 46 height 9
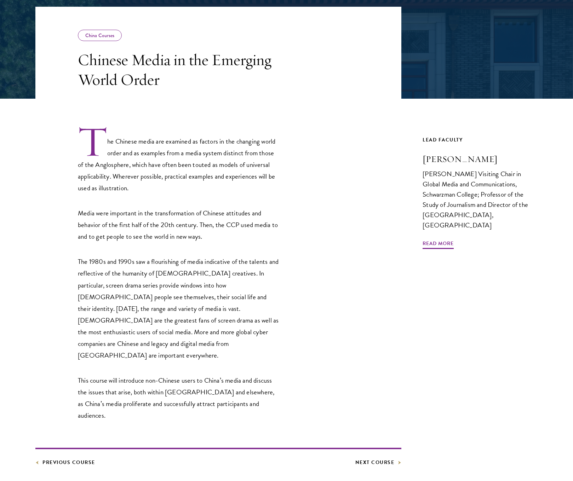
scroll to position [130, 0]
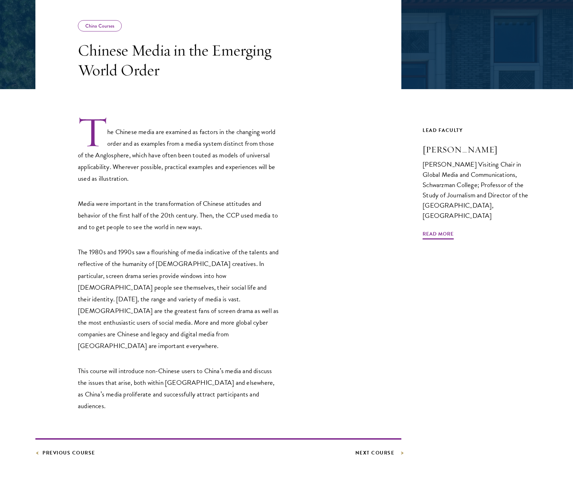
click at [371, 449] on link "Next Course" at bounding box center [378, 453] width 46 height 9
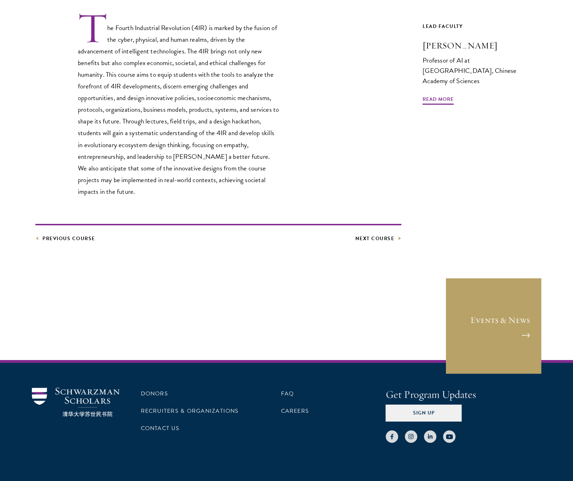
scroll to position [256, 0]
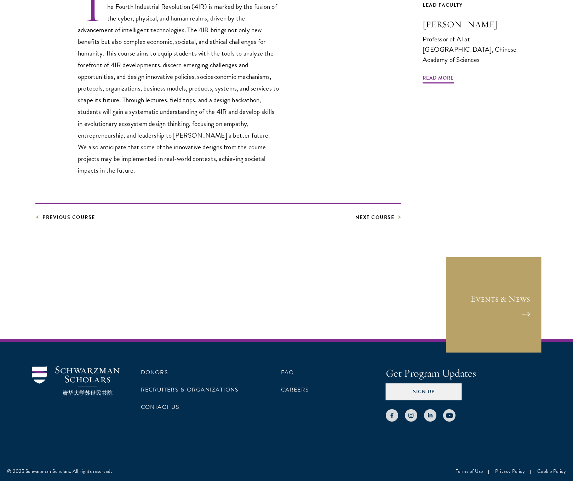
click at [384, 224] on article "Elective Designing the Future of the Fourth Industrial Revolution Previous Cour…" at bounding box center [286, 88] width 573 height 432
click at [385, 221] on link "Next Course" at bounding box center [378, 217] width 46 height 9
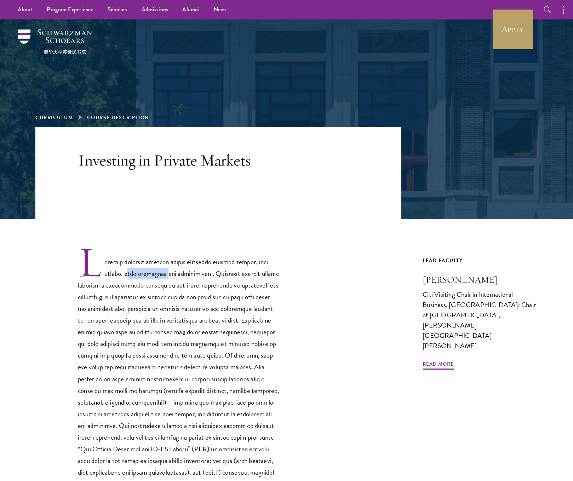
drag, startPoint x: 131, startPoint y: 274, endPoint x: 167, endPoint y: 273, distance: 35.8
click at [167, 273] on p at bounding box center [179, 444] width 202 height 396
click at [309, 303] on div at bounding box center [218, 444] width 366 height 396
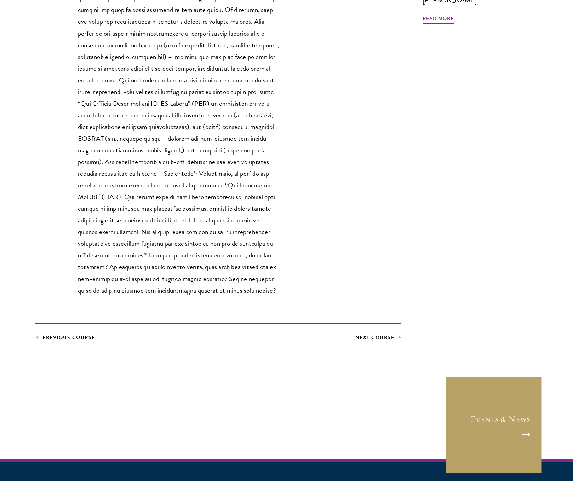
scroll to position [352, 0]
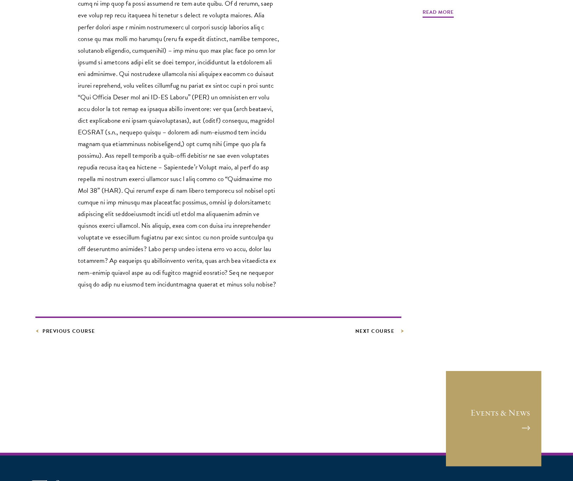
click at [373, 331] on link "Next Course" at bounding box center [378, 331] width 46 height 9
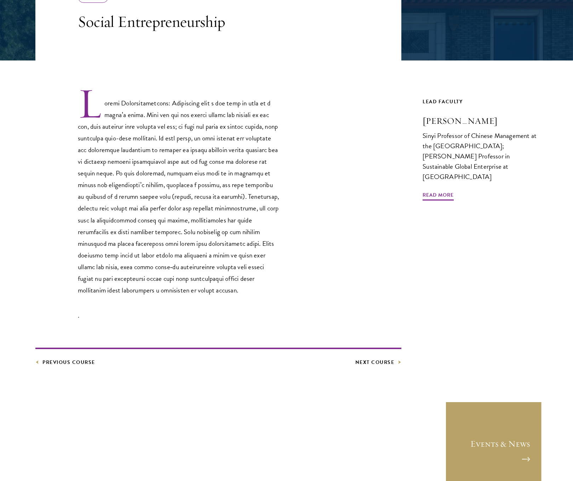
scroll to position [161, 0]
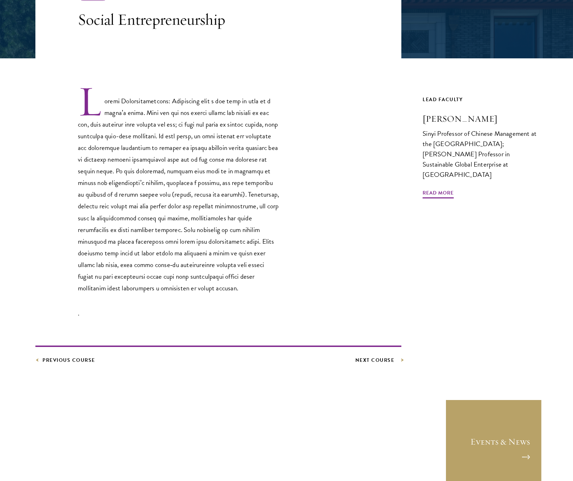
click at [383, 361] on link "Next Course" at bounding box center [378, 360] width 46 height 9
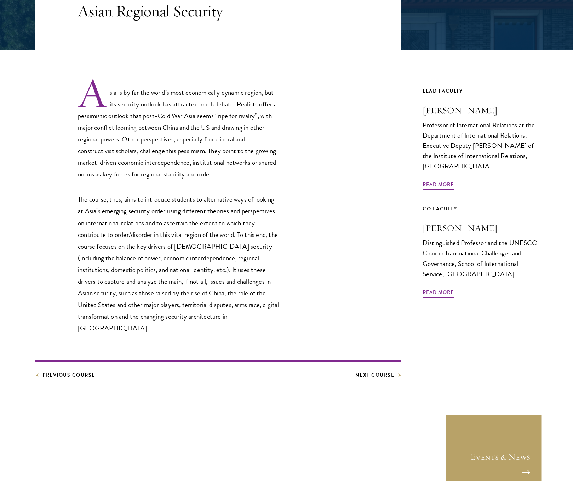
scroll to position [208, 0]
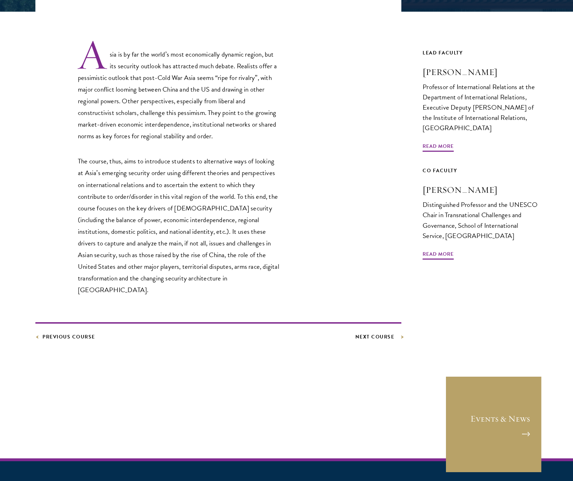
click at [381, 333] on link "Next Course" at bounding box center [378, 337] width 46 height 9
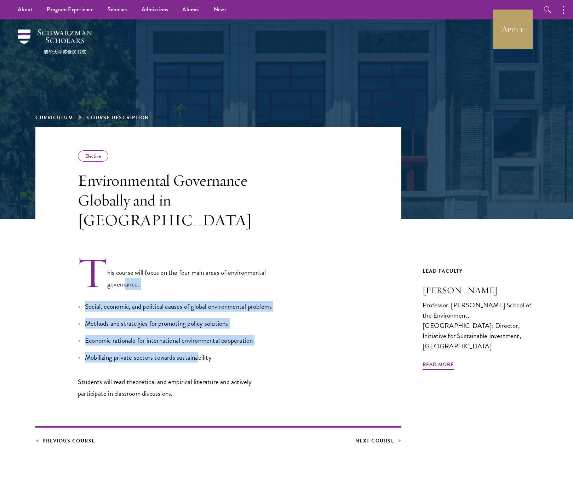
drag, startPoint x: 128, startPoint y: 272, endPoint x: 197, endPoint y: 343, distance: 99.6
click at [197, 343] on div "This course will focus on the four main areas of environmental governance: Soci…" at bounding box center [179, 328] width 202 height 143
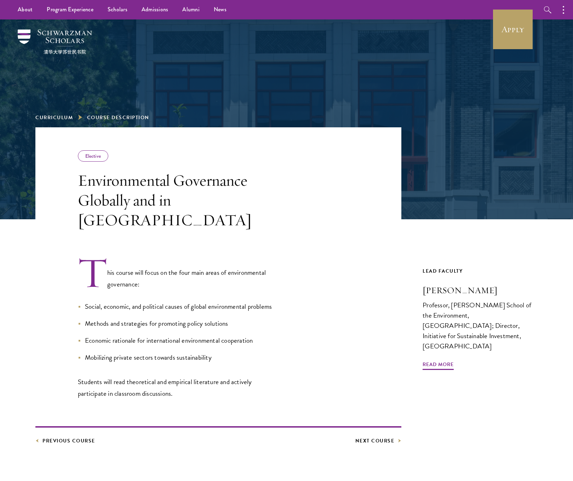
click at [256, 352] on li "Mobilizing private sectors towards sustainability" at bounding box center [179, 357] width 202 height 10
click at [396, 437] on link "Next Course" at bounding box center [378, 441] width 46 height 9
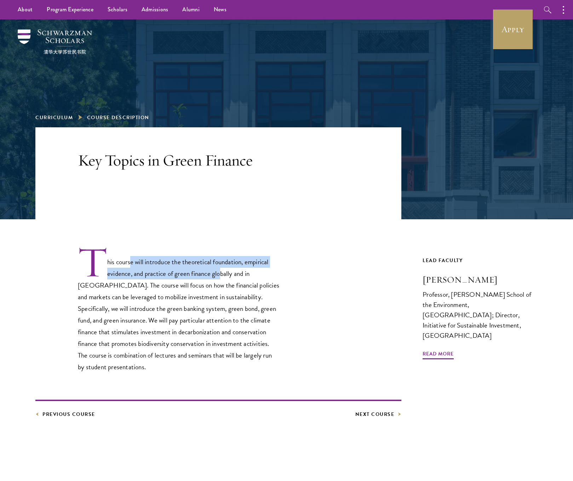
drag, startPoint x: 133, startPoint y: 263, endPoint x: 225, endPoint y: 278, distance: 93.2
click at [225, 278] on p "This course will introduce the theoretical foundation, empirical evidence, and …" at bounding box center [179, 309] width 202 height 127
click at [170, 282] on p "This course will introduce the theoretical foundation, empirical evidence, and …" at bounding box center [179, 309] width 202 height 127
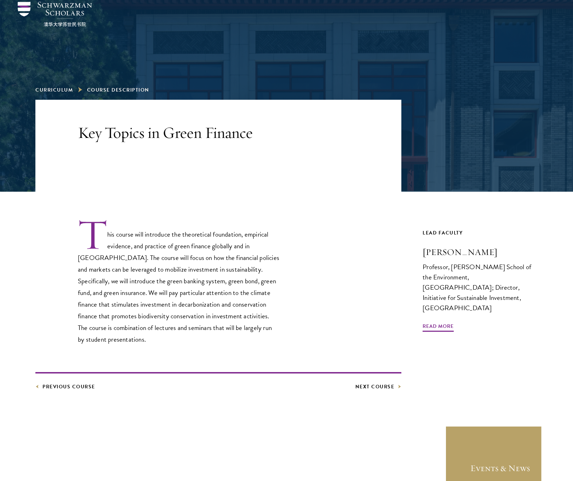
scroll to position [33, 0]
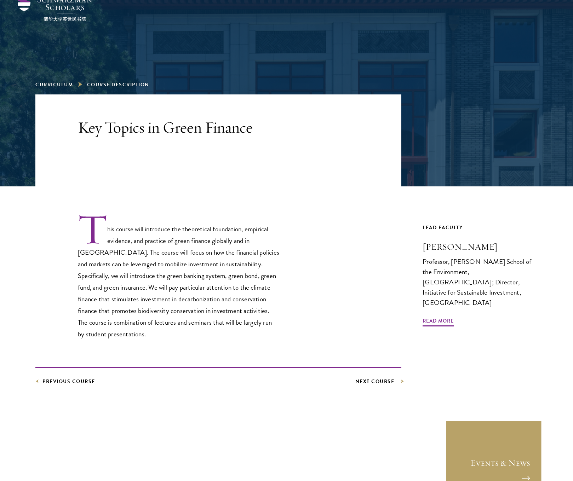
click at [394, 383] on link "Next Course" at bounding box center [378, 381] width 46 height 9
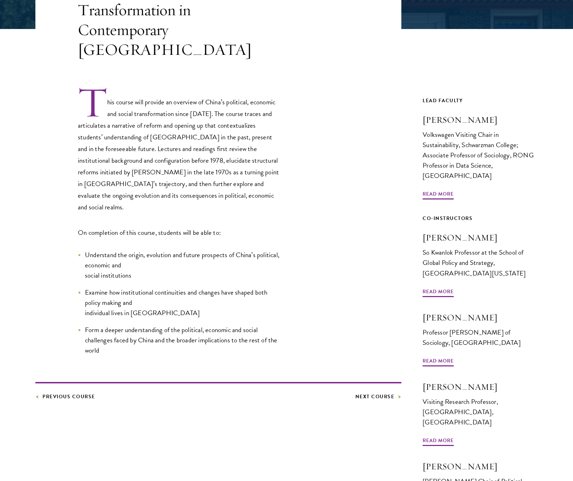
scroll to position [197, 0]
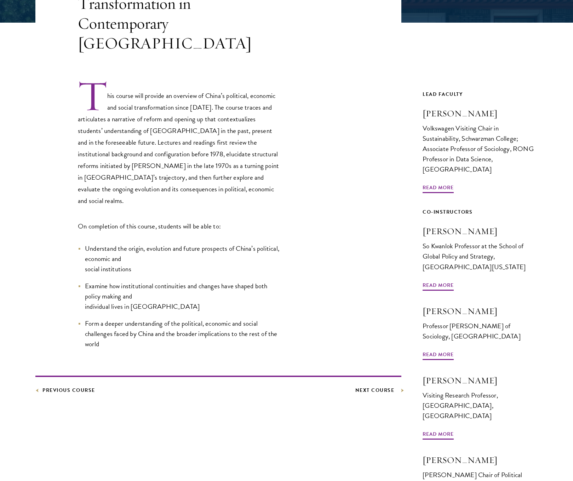
click at [368, 386] on link "Next Course" at bounding box center [378, 390] width 46 height 9
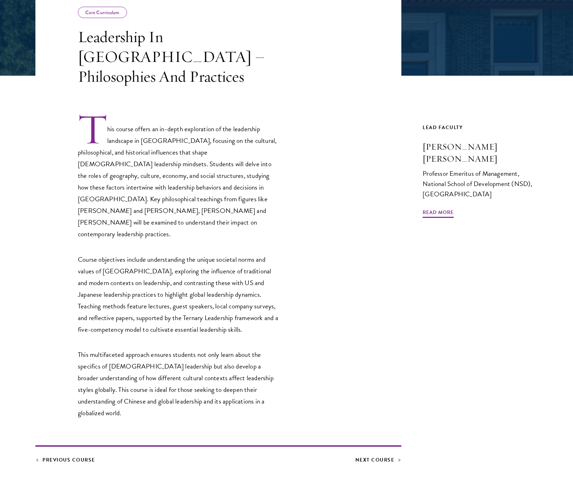
scroll to position [150, 0]
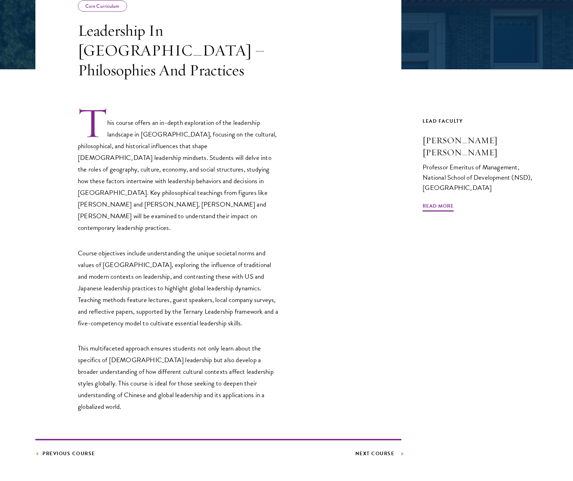
click at [389, 449] on link "Next Course" at bounding box center [378, 453] width 46 height 9
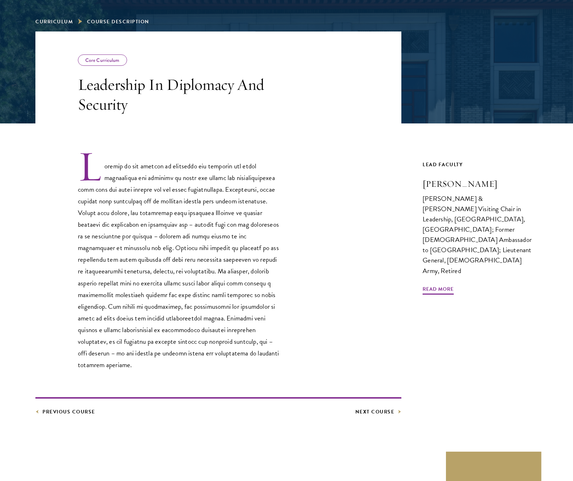
scroll to position [205, 0]
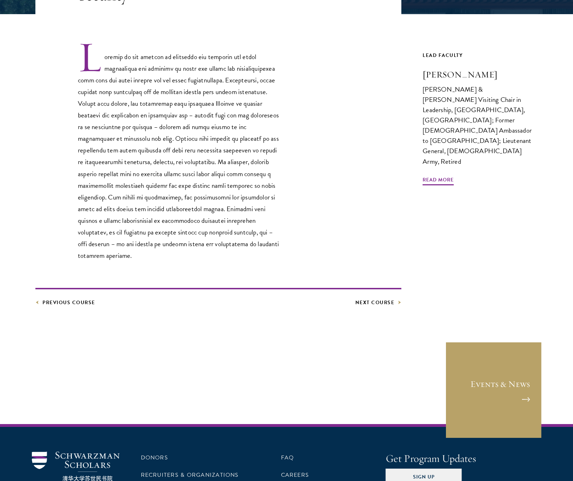
click at [388, 288] on footer "Previous Course Next Course" at bounding box center [218, 297] width 366 height 19
click at [384, 298] on link "Next Course" at bounding box center [378, 302] width 46 height 9
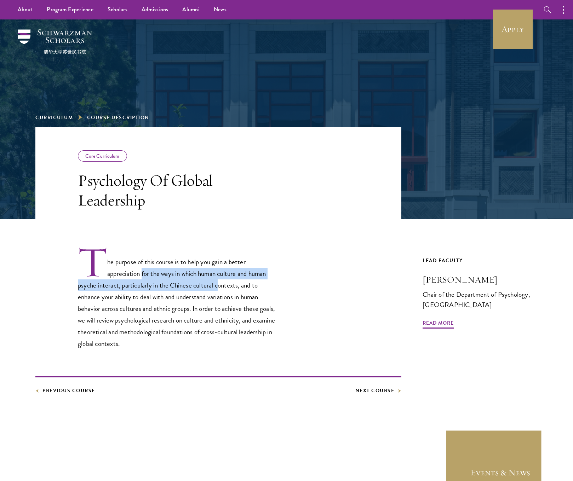
drag, startPoint x: 145, startPoint y: 272, endPoint x: 221, endPoint y: 281, distance: 75.9
click at [221, 281] on p "The purpose of this course is to help you gain a better appreciation for the wa…" at bounding box center [179, 298] width 202 height 104
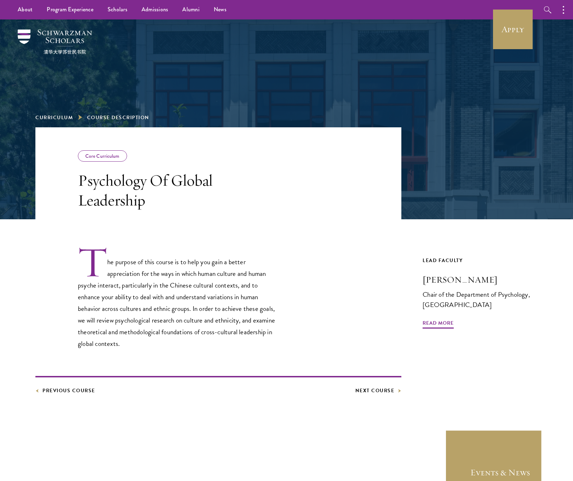
click at [262, 291] on p "The purpose of this course is to help you gain a better appreciation for the wa…" at bounding box center [179, 298] width 202 height 104
click at [372, 390] on link "Next Course" at bounding box center [378, 390] width 46 height 9
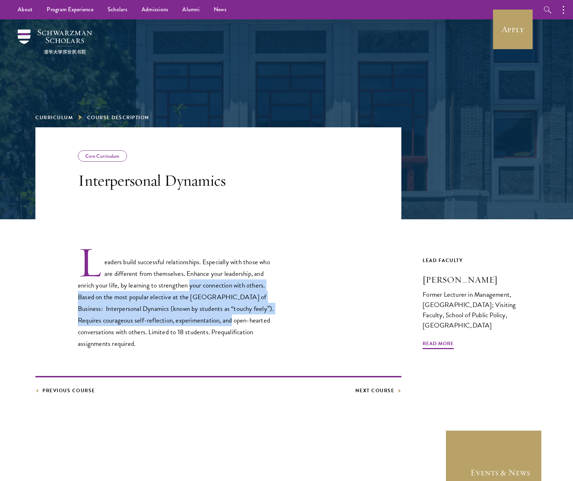
drag, startPoint x: 193, startPoint y: 288, endPoint x: 230, endPoint y: 334, distance: 59.6
click at [218, 325] on p "Leaders build successful relationships. Especially with those who are different…" at bounding box center [179, 298] width 202 height 104
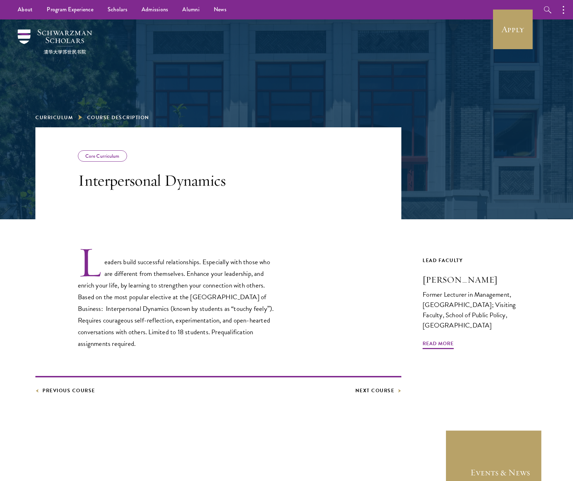
click at [234, 336] on p "Leaders build successful relationships. Especially with those who are different…" at bounding box center [179, 298] width 202 height 104
click at [373, 391] on link "Next Course" at bounding box center [378, 390] width 46 height 9
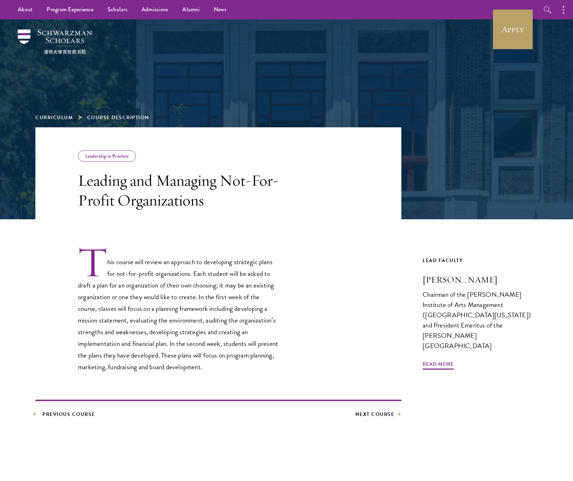
click at [82, 414] on link "Previous Course" at bounding box center [65, 414] width 60 height 9
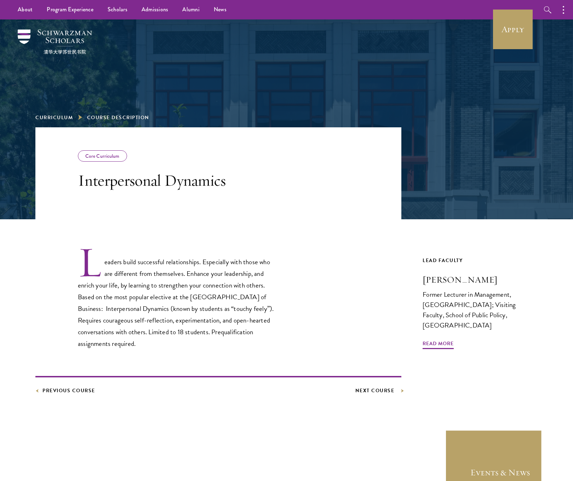
click at [372, 389] on link "Next Course" at bounding box center [378, 390] width 46 height 9
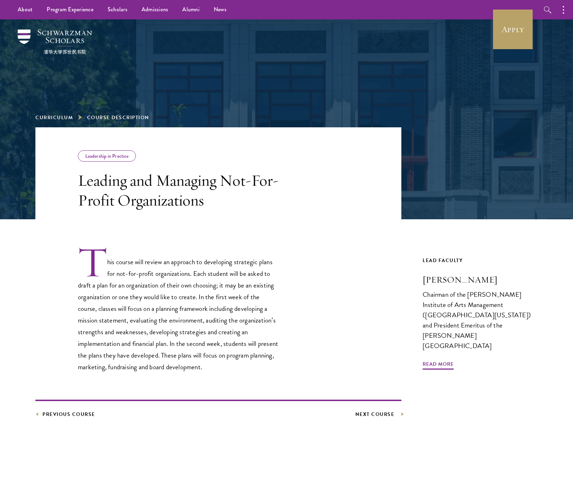
click at [383, 414] on link "Next Course" at bounding box center [378, 414] width 46 height 9
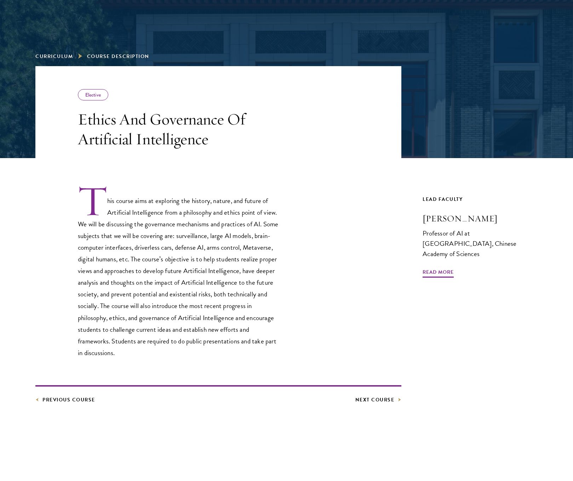
scroll to position [77, 0]
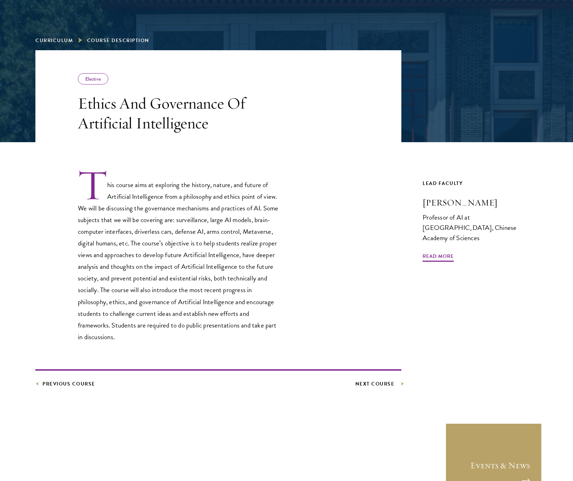
click at [380, 386] on link "Next Course" at bounding box center [378, 384] width 46 height 9
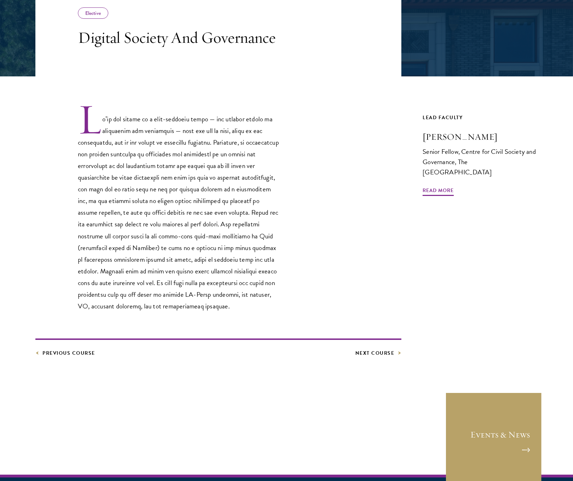
scroll to position [149, 0]
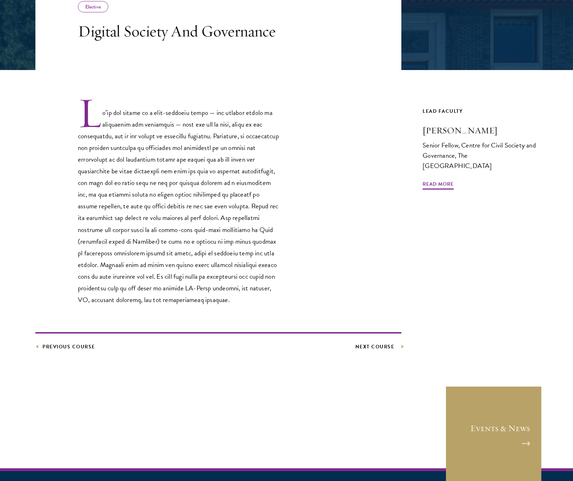
click at [373, 351] on link "Next Course" at bounding box center [378, 347] width 46 height 9
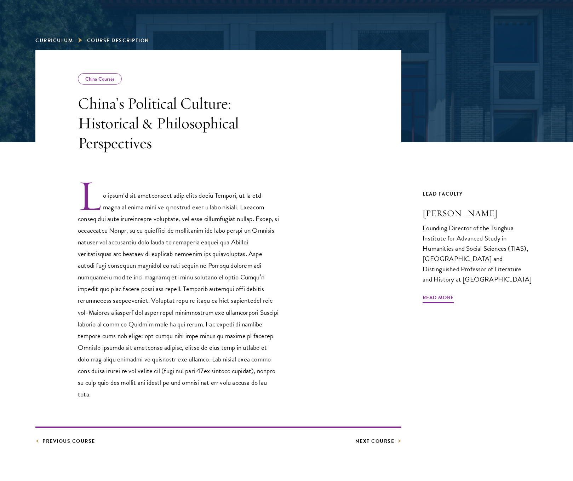
scroll to position [119, 0]
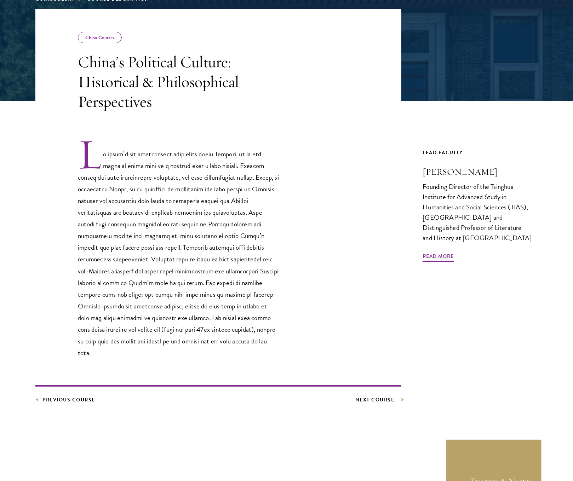
click at [385, 396] on link "Next Course" at bounding box center [378, 400] width 46 height 9
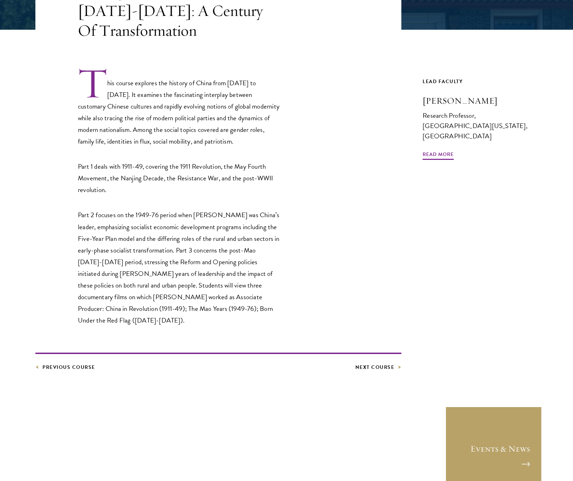
scroll to position [206, 0]
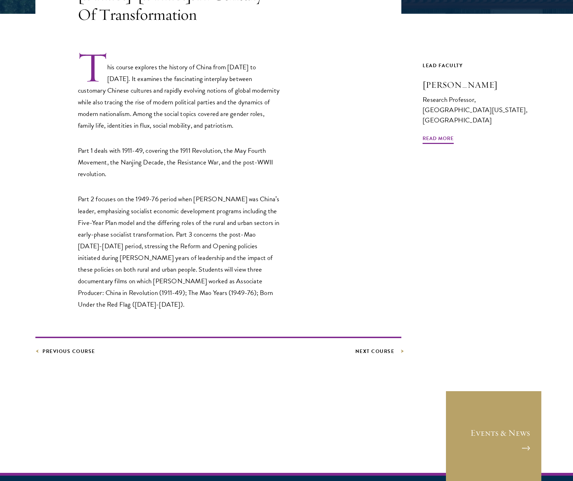
click at [378, 355] on link "Next Course" at bounding box center [378, 351] width 46 height 9
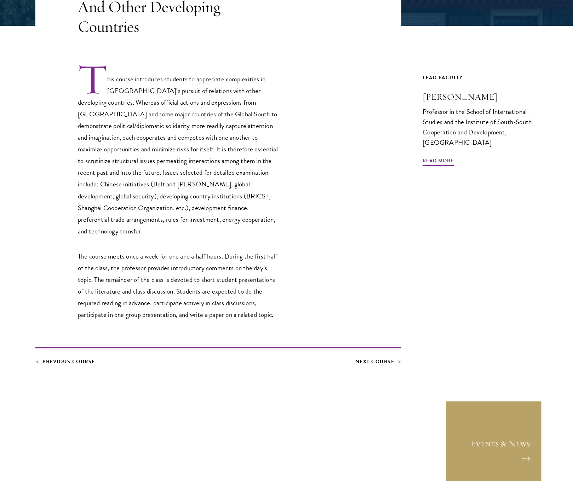
scroll to position [258, 0]
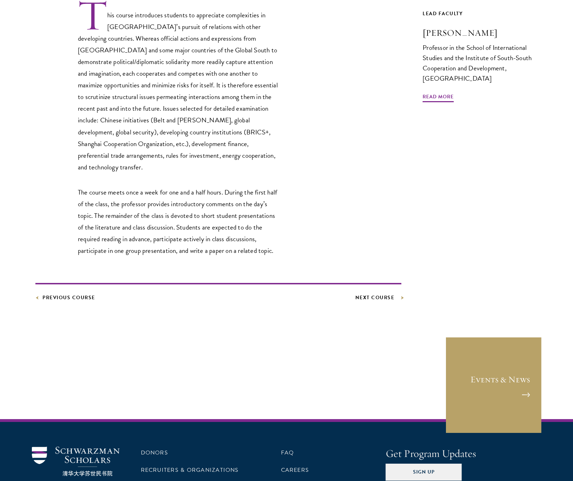
click at [380, 293] on link "Next Course" at bounding box center [378, 297] width 46 height 9
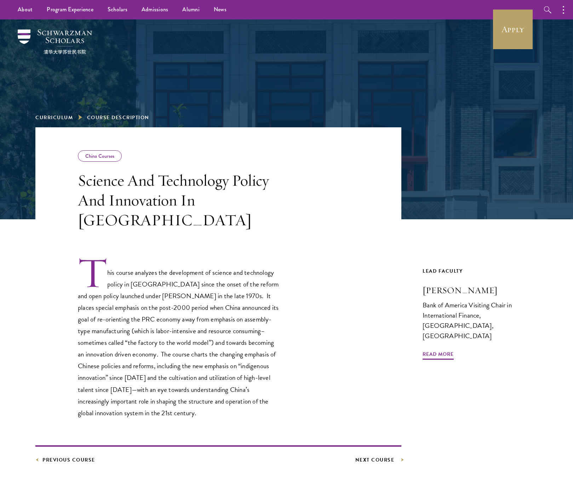
click at [388, 456] on link "Next Course" at bounding box center [378, 460] width 46 height 9
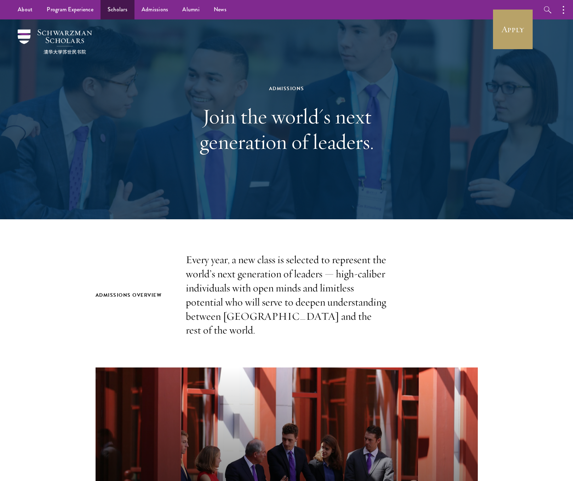
click at [115, 9] on link "Scholars" at bounding box center [118, 9] width 34 height 19
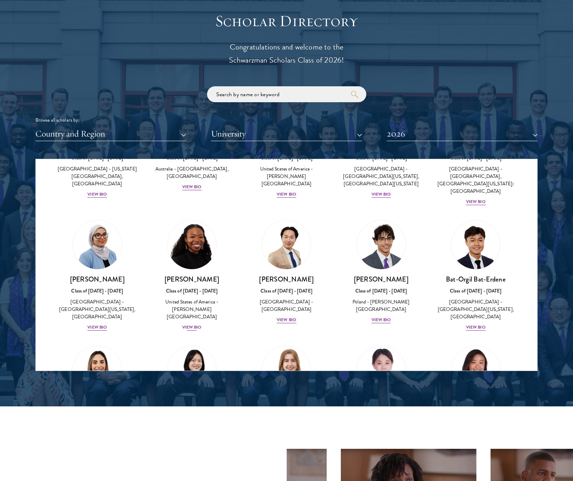
scroll to position [346, 0]
click at [195, 263] on img at bounding box center [192, 245] width 54 height 54
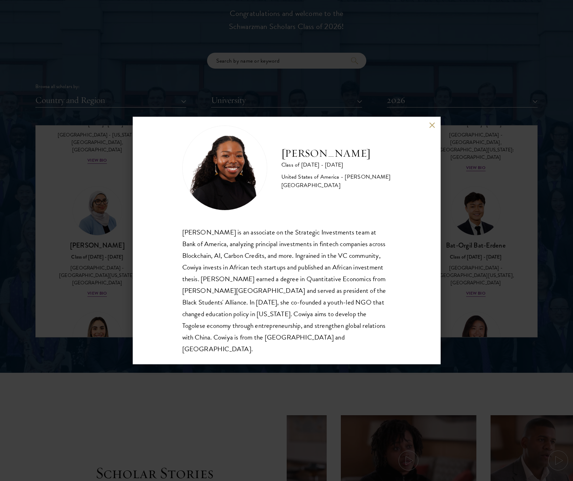
scroll to position [815, 0]
drag, startPoint x: 233, startPoint y: 279, endPoint x: 343, endPoint y: 282, distance: 110.8
click at [343, 282] on div "[PERSON_NAME] is an associate on the Strategic Investments team at Bank of Amer…" at bounding box center [286, 290] width 209 height 129
drag, startPoint x: 207, startPoint y: 291, endPoint x: 238, endPoint y: 292, distance: 31.2
click at [238, 292] on div "[PERSON_NAME] is an associate on the Strategic Investments team at Bank of Amer…" at bounding box center [286, 290] width 209 height 129
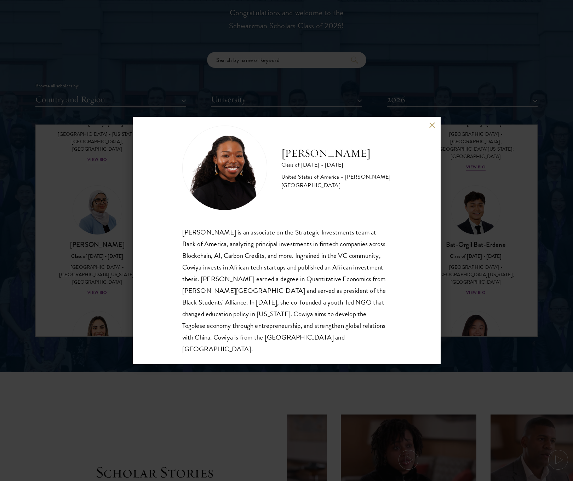
click at [267, 294] on div "[PERSON_NAME] is an associate on the Strategic Investments team at Bank of Amer…" at bounding box center [286, 290] width 209 height 129
click at [474, 283] on div "[PERSON_NAME] Class of [DATE] - [DATE] [GEOGRAPHIC_DATA] - [PERSON_NAME][GEOGRA…" at bounding box center [286, 240] width 573 height 481
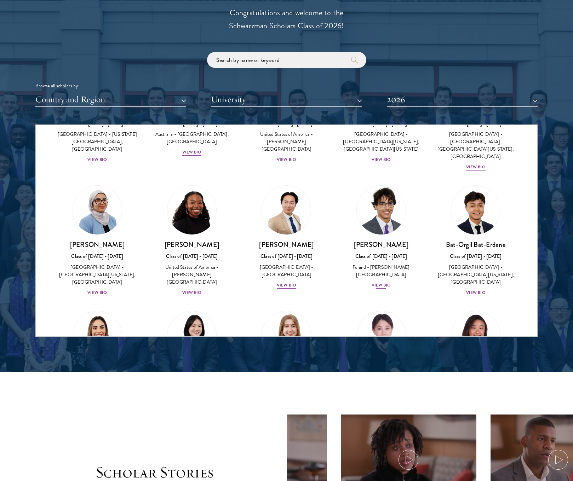
click at [380, 282] on div "View Bio" at bounding box center [381, 285] width 19 height 7
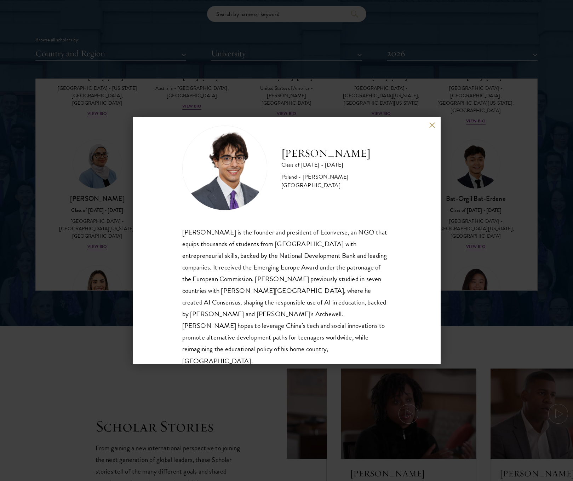
scroll to position [874, 0]
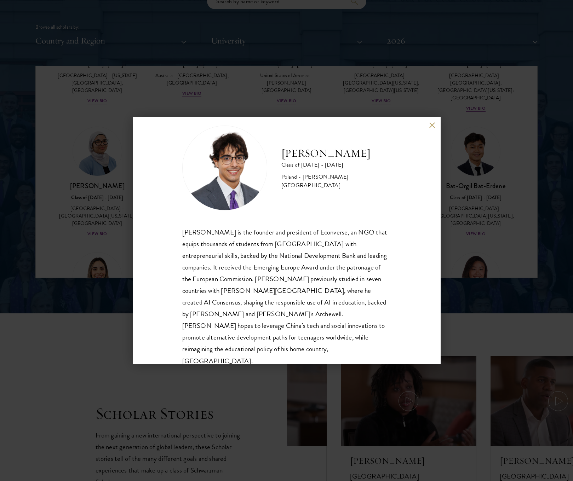
click at [482, 199] on div "[PERSON_NAME] Class of [DATE] - [DATE] [GEOGRAPHIC_DATA] - [PERSON_NAME][GEOGRA…" at bounding box center [286, 240] width 573 height 481
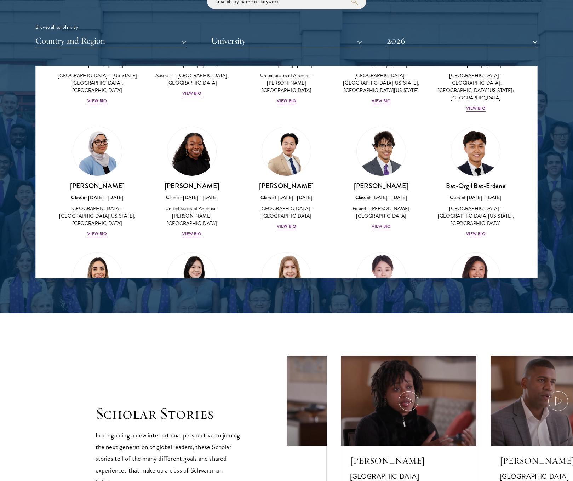
click at [472, 231] on div "View Bio" at bounding box center [475, 234] width 19 height 7
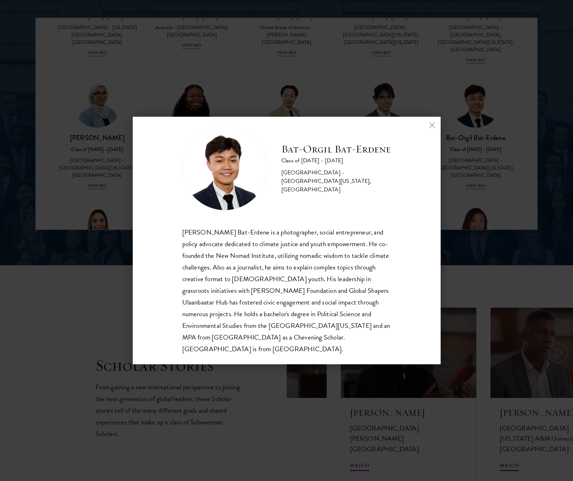
scroll to position [928, 0]
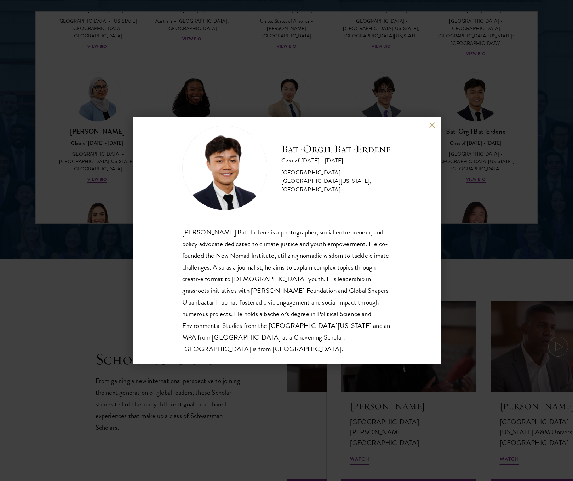
click at [467, 245] on div "[PERSON_NAME] Bat-Erdene Class of [DATE] - [DATE] [GEOGRAPHIC_DATA] - [GEOGRAPH…" at bounding box center [286, 240] width 573 height 481
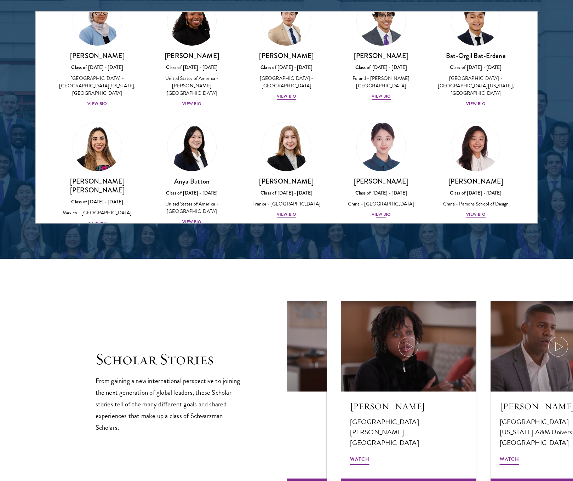
scroll to position [445, 0]
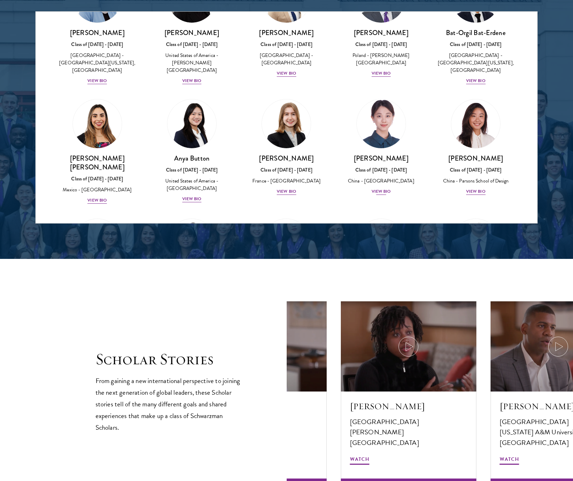
click at [381, 190] on div "View Bio" at bounding box center [381, 191] width 19 height 7
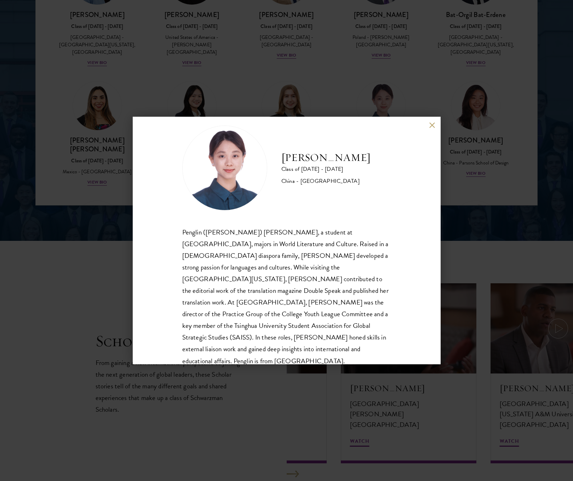
scroll to position [948, 0]
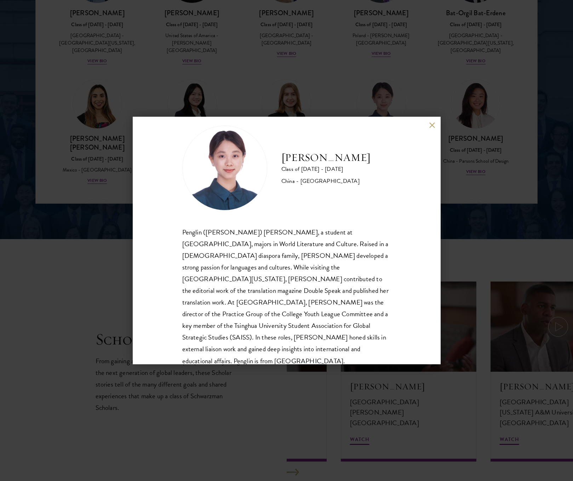
click at [500, 241] on div "[PERSON_NAME] Class of [DATE] - [DATE] [GEOGRAPHIC_DATA] - [GEOGRAPHIC_DATA] Pe…" at bounding box center [286, 240] width 573 height 481
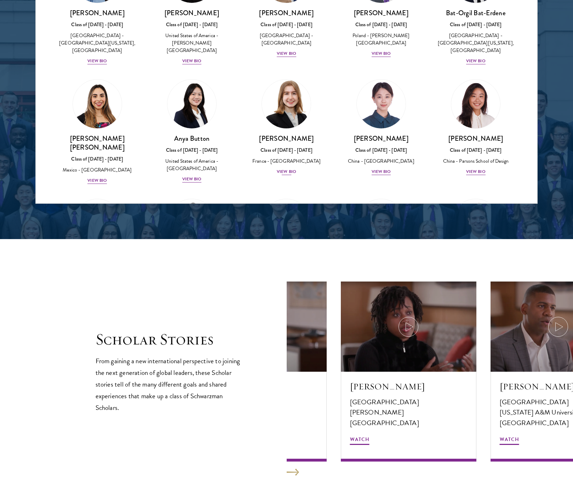
click at [292, 161] on div "France - [GEOGRAPHIC_DATA]" at bounding box center [286, 160] width 80 height 7
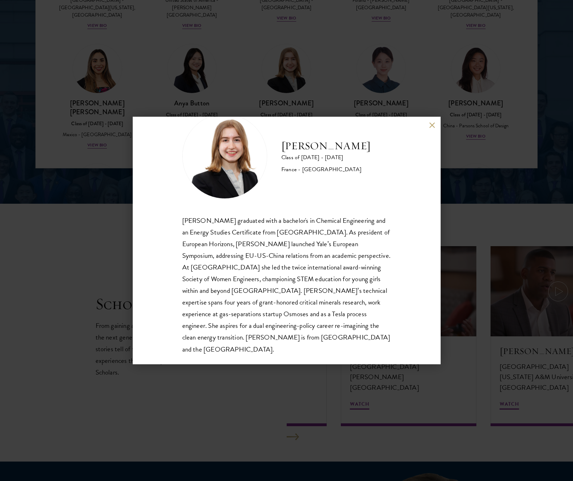
scroll to position [990, 0]
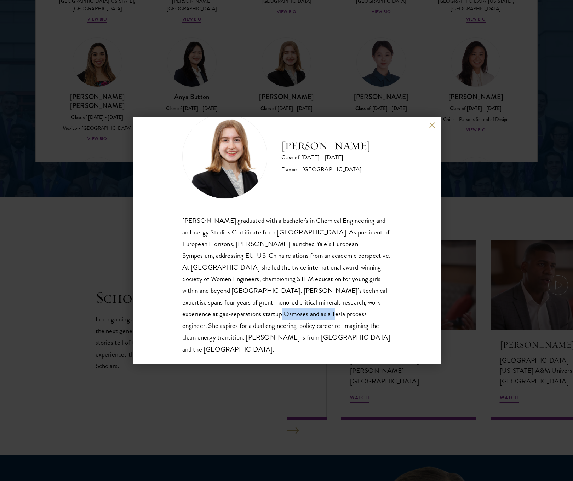
drag, startPoint x: 259, startPoint y: 315, endPoint x: 311, endPoint y: 314, distance: 51.3
click at [310, 314] on div "[PERSON_NAME] graduated with a bachelor's in Chemical Engineering and an Energy…" at bounding box center [286, 285] width 209 height 140
drag, startPoint x: 350, startPoint y: 318, endPoint x: 356, endPoint y: 319, distance: 5.7
click at [355, 318] on div "[PERSON_NAME] graduated with a bachelor's in Chemical Engineering and an Energy…" at bounding box center [286, 285] width 209 height 140
click at [235, 327] on div "[PERSON_NAME] graduated with a bachelor's in Chemical Engineering and an Energy…" at bounding box center [286, 285] width 209 height 140
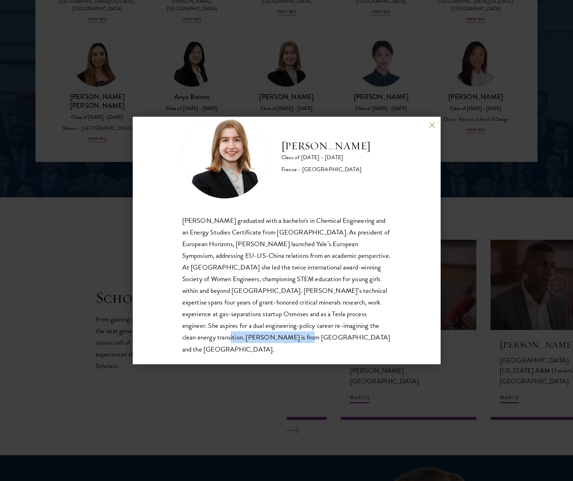
drag, startPoint x: 207, startPoint y: 339, endPoint x: 284, endPoint y: 342, distance: 76.8
click at [283, 342] on div "[PERSON_NAME] graduated with a bachelor's in Chemical Engineering and an Energy…" at bounding box center [286, 285] width 209 height 140
click at [340, 349] on div "[PERSON_NAME] Class of [DATE] - [DATE] [GEOGRAPHIC_DATA] - [GEOGRAPHIC_DATA] [P…" at bounding box center [287, 241] width 308 height 248
click at [507, 209] on div "[PERSON_NAME] Class of [DATE] - [DATE] [GEOGRAPHIC_DATA] - [GEOGRAPHIC_DATA] [P…" at bounding box center [286, 240] width 573 height 481
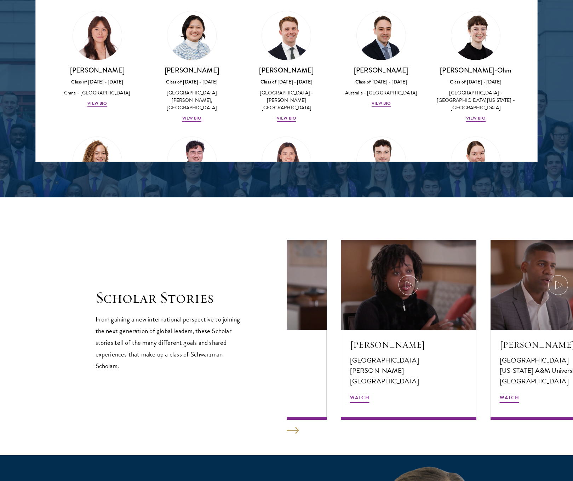
scroll to position [598, 0]
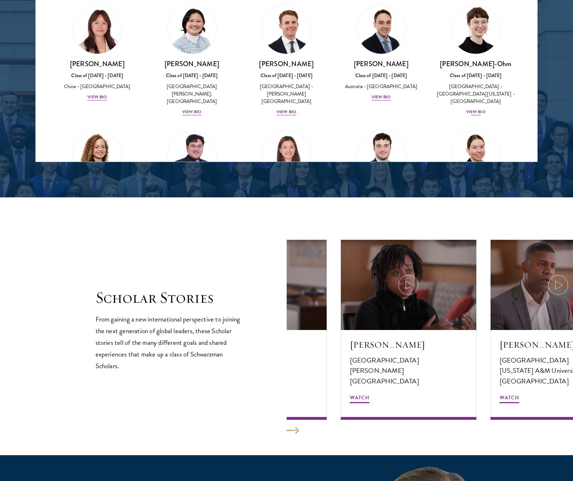
click at [463, 94] on div "[PERSON_NAME]-Ohm Class of [DATE] - [DATE] [GEOGRAPHIC_DATA] - [GEOGRAPHIC_DATA…" at bounding box center [476, 87] width 80 height 57
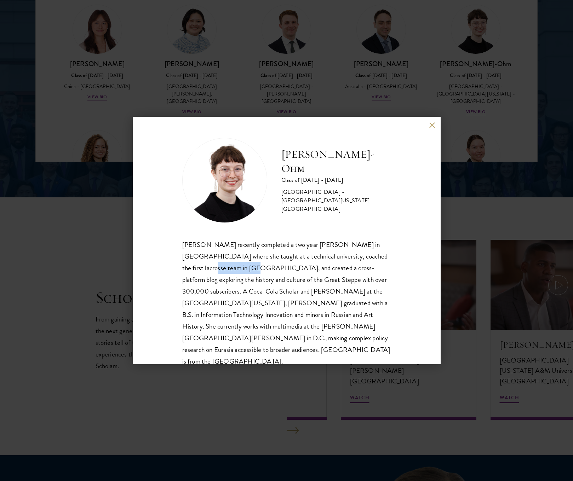
drag, startPoint x: 195, startPoint y: 269, endPoint x: 237, endPoint y: 270, distance: 41.8
click at [237, 270] on div "[PERSON_NAME] recently completed a two year [PERSON_NAME] in [GEOGRAPHIC_DATA] …" at bounding box center [286, 303] width 209 height 129
drag, startPoint x: 281, startPoint y: 272, endPoint x: 363, endPoint y: 270, distance: 82.8
click at [363, 270] on div "[PERSON_NAME] recently completed a two year [PERSON_NAME] in [GEOGRAPHIC_DATA] …" at bounding box center [286, 303] width 209 height 129
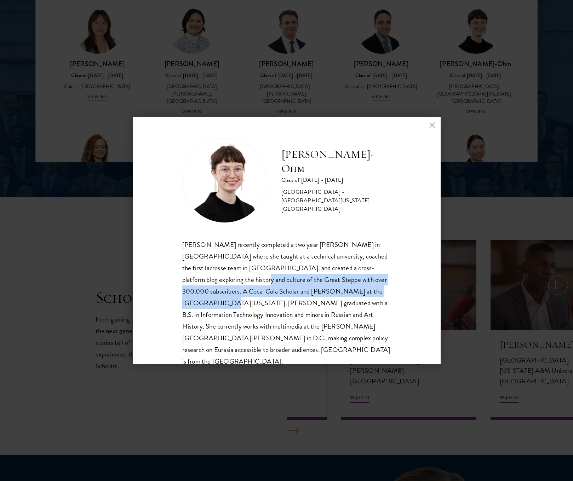
drag, startPoint x: 222, startPoint y: 282, endPoint x: 360, endPoint y: 285, distance: 138.1
click at [360, 285] on div "[PERSON_NAME] recently completed a two year [PERSON_NAME] in [GEOGRAPHIC_DATA] …" at bounding box center [286, 303] width 209 height 129
click at [238, 290] on div "[PERSON_NAME] recently completed a two year [PERSON_NAME] in [GEOGRAPHIC_DATA] …" at bounding box center [286, 303] width 209 height 129
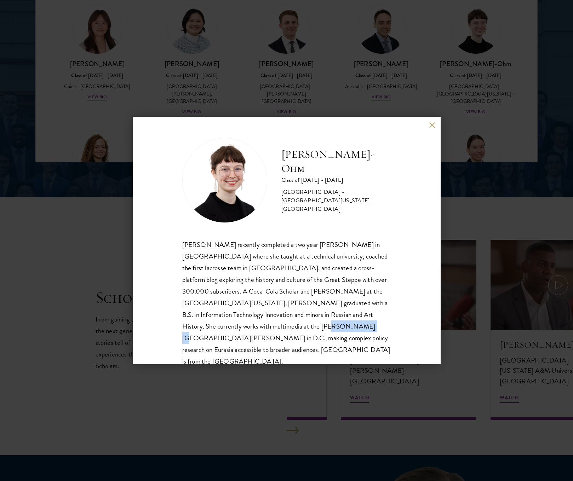
drag, startPoint x: 247, startPoint y: 327, endPoint x: 278, endPoint y: 326, distance: 30.8
click at [278, 326] on div "[PERSON_NAME] recently completed a two year [PERSON_NAME] in [GEOGRAPHIC_DATA] …" at bounding box center [286, 303] width 209 height 129
click at [288, 327] on div "[PERSON_NAME] recently completed a two year [PERSON_NAME] in [GEOGRAPHIC_DATA] …" at bounding box center [286, 303] width 209 height 129
click at [497, 185] on div "[PERSON_NAME]-Ohm Class of [DATE] - [DATE] [GEOGRAPHIC_DATA] - [GEOGRAPHIC_DATA…" at bounding box center [286, 240] width 573 height 481
